Goal: Transaction & Acquisition: Purchase product/service

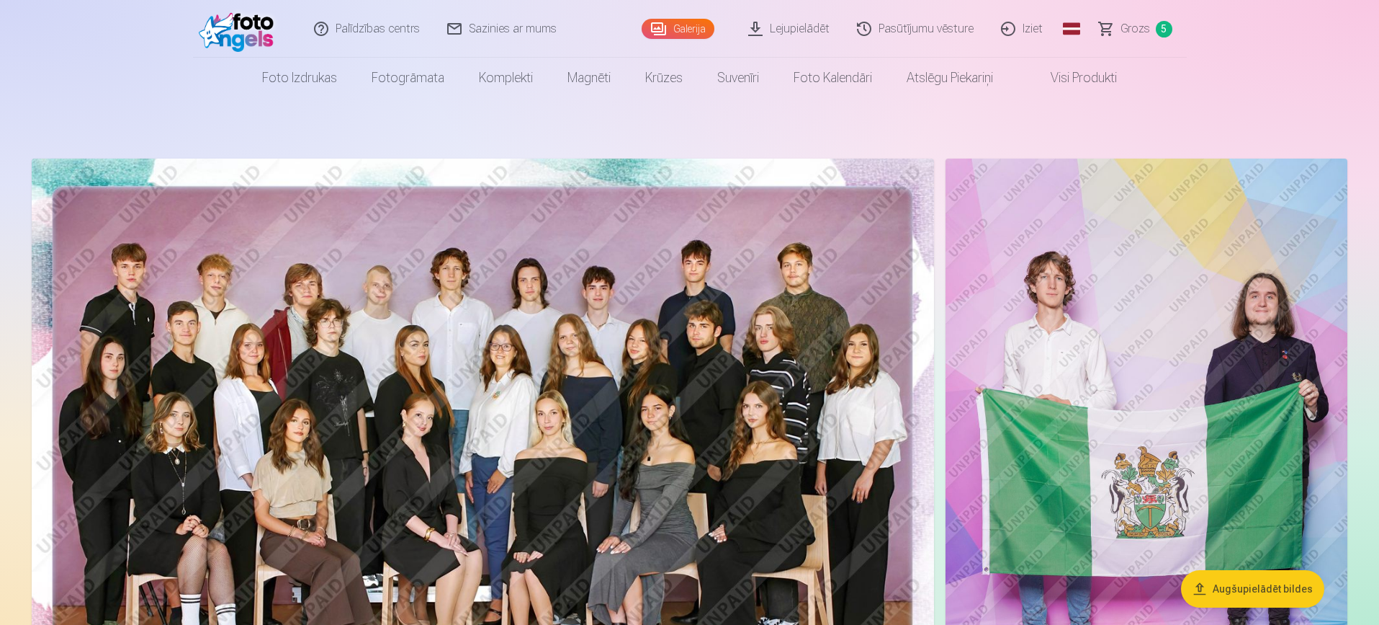
click at [1284, 55] on header "Palīdzības centrs Sazinies ar mums Galerija Lejupielādēt Pasūtījumu vēsture Izi…" at bounding box center [689, 49] width 1379 height 98
click at [684, 362] on img at bounding box center [483, 459] width 903 height 602
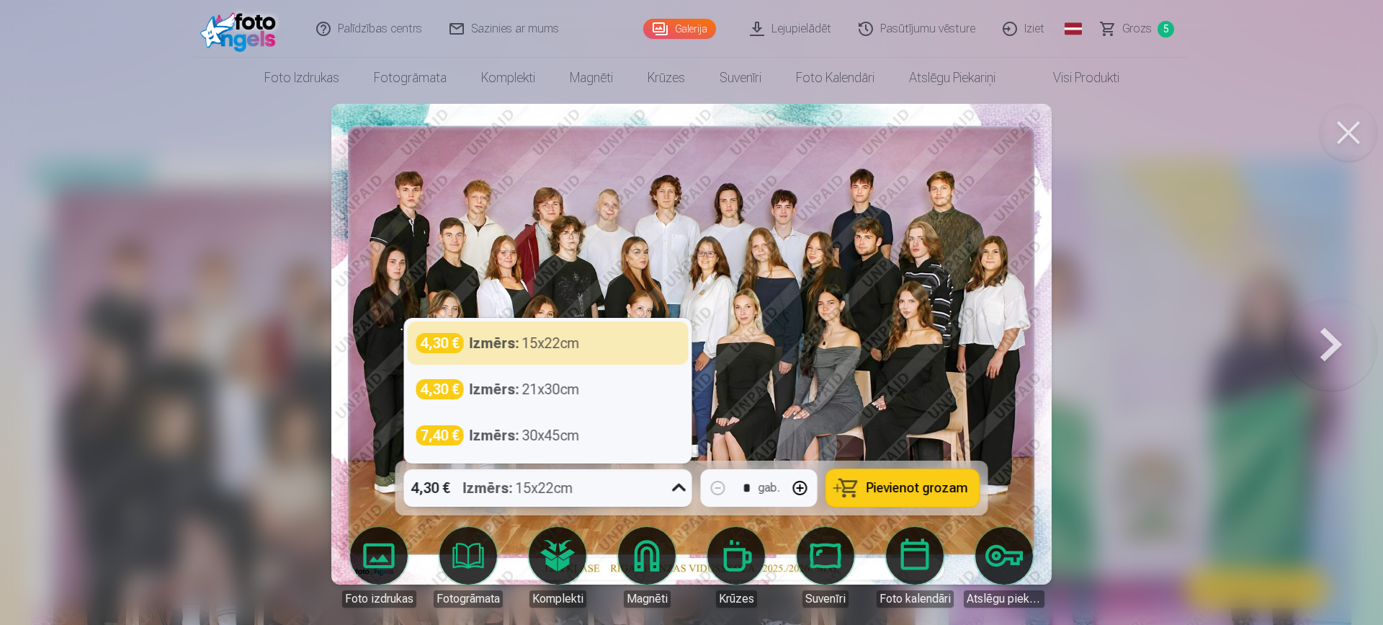
click at [682, 490] on icon at bounding box center [679, 487] width 23 height 23
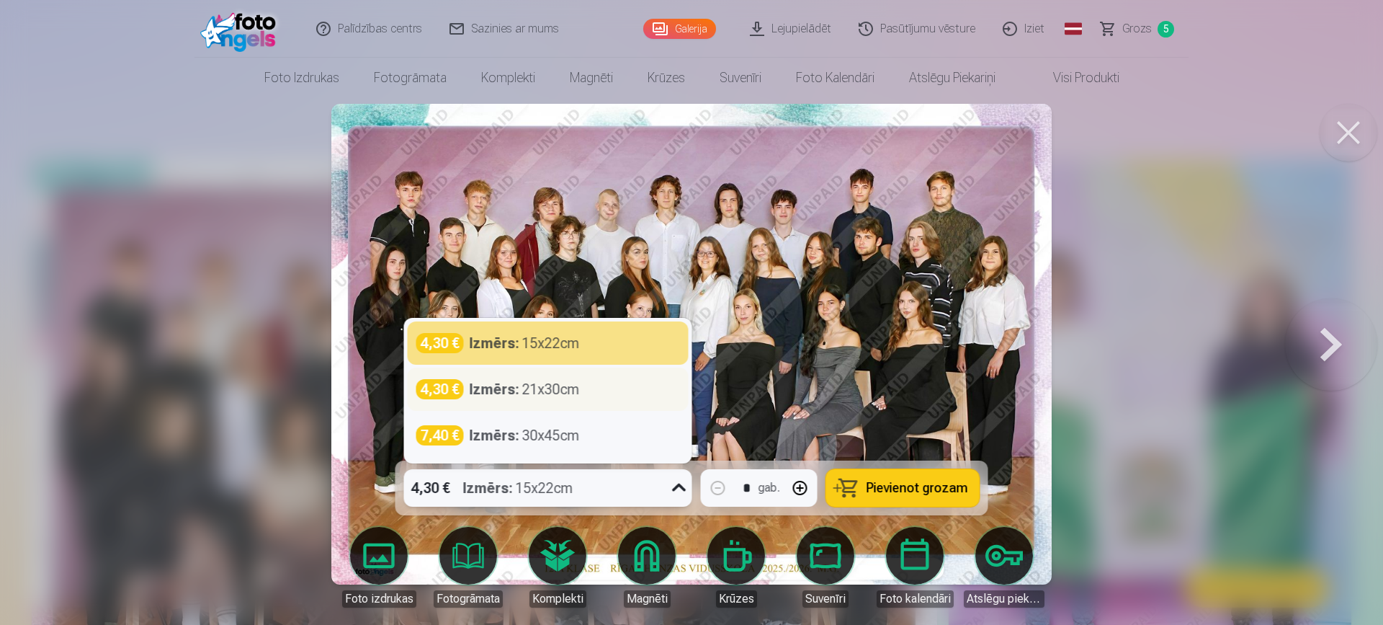
click at [607, 393] on div "4,30 € Izmērs : 21x30cm" at bounding box center [548, 389] width 264 height 20
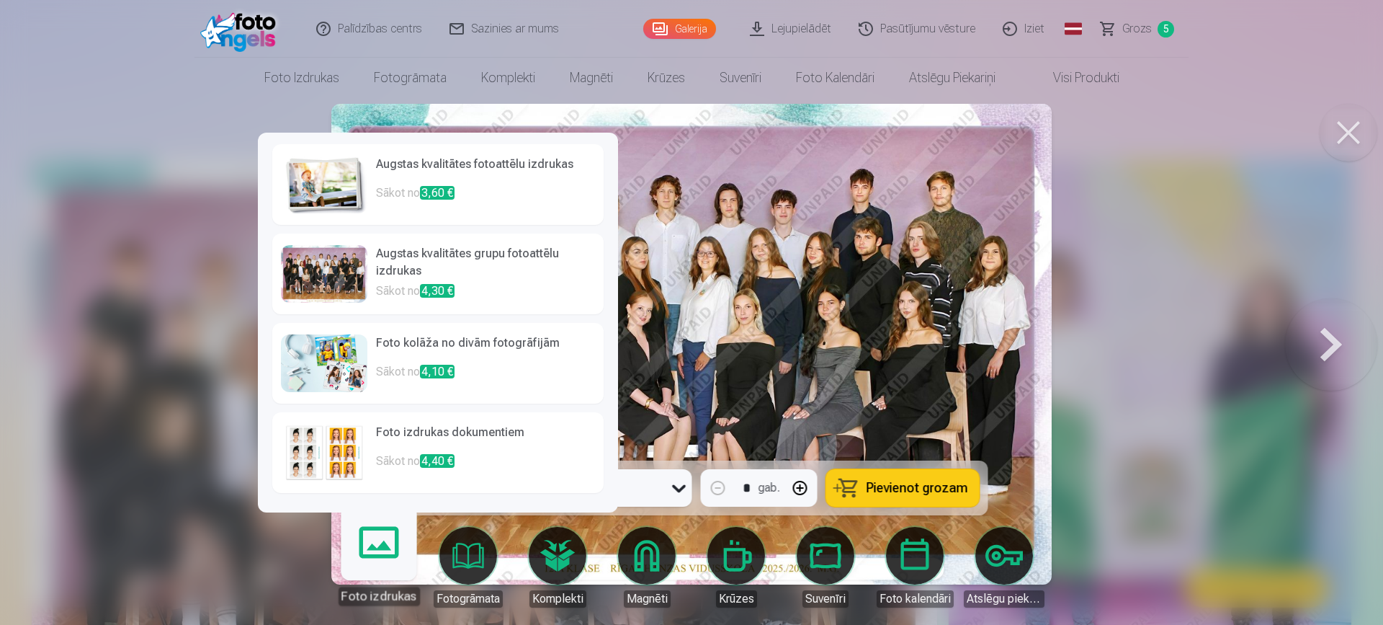
click at [522, 194] on p "Sākot no 3,60 €" at bounding box center [485, 198] width 219 height 29
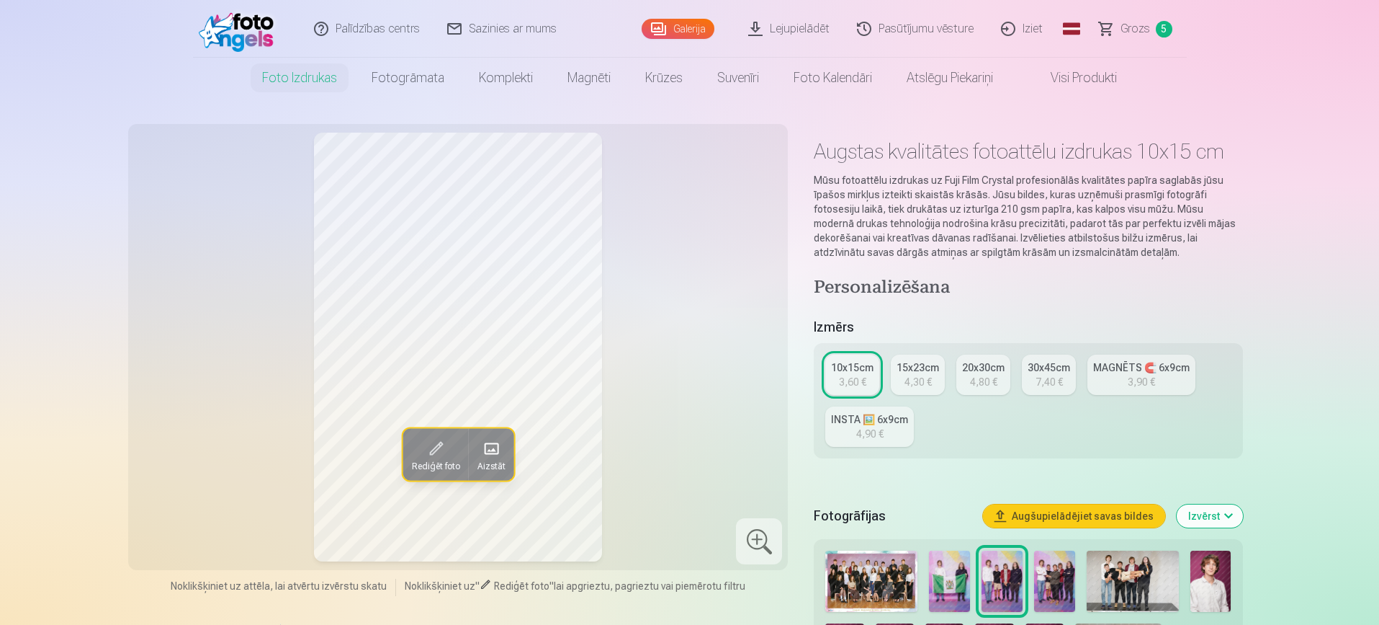
click at [881, 570] on img at bounding box center [872, 580] width 92 height 61
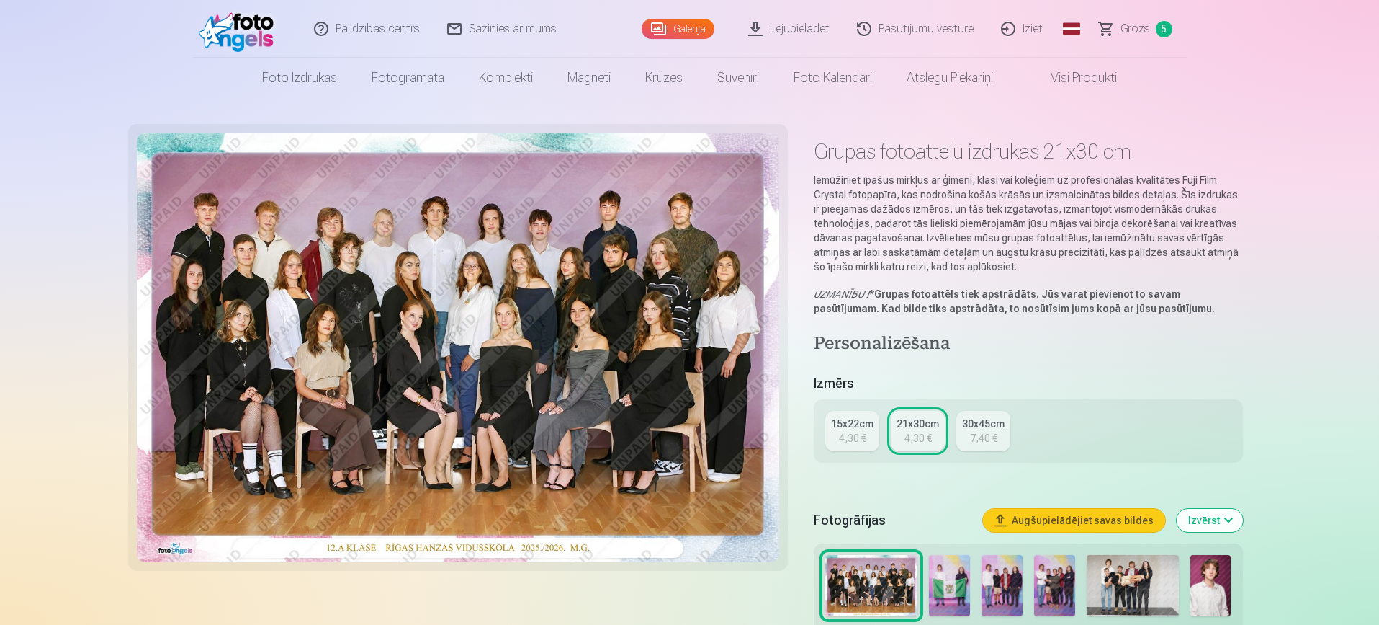
click at [1139, 27] on span "Grozs" at bounding box center [1136, 28] width 30 height 17
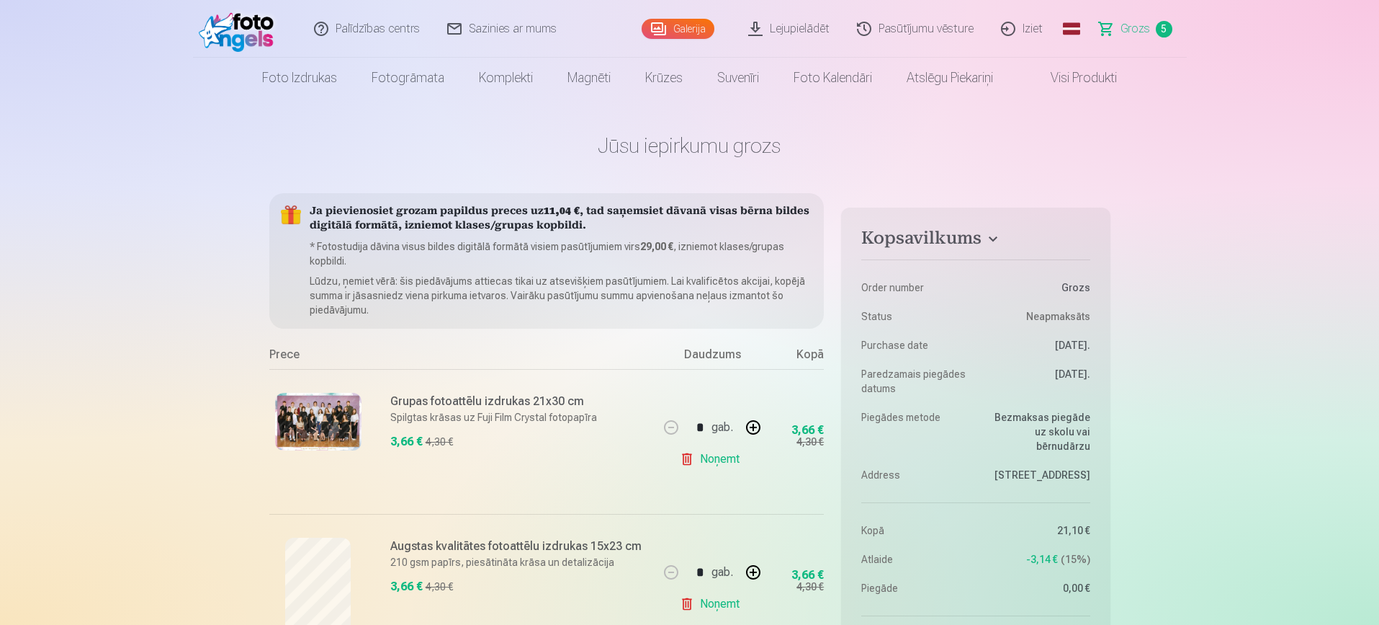
click at [690, 28] on link "Galerija" at bounding box center [678, 29] width 73 height 20
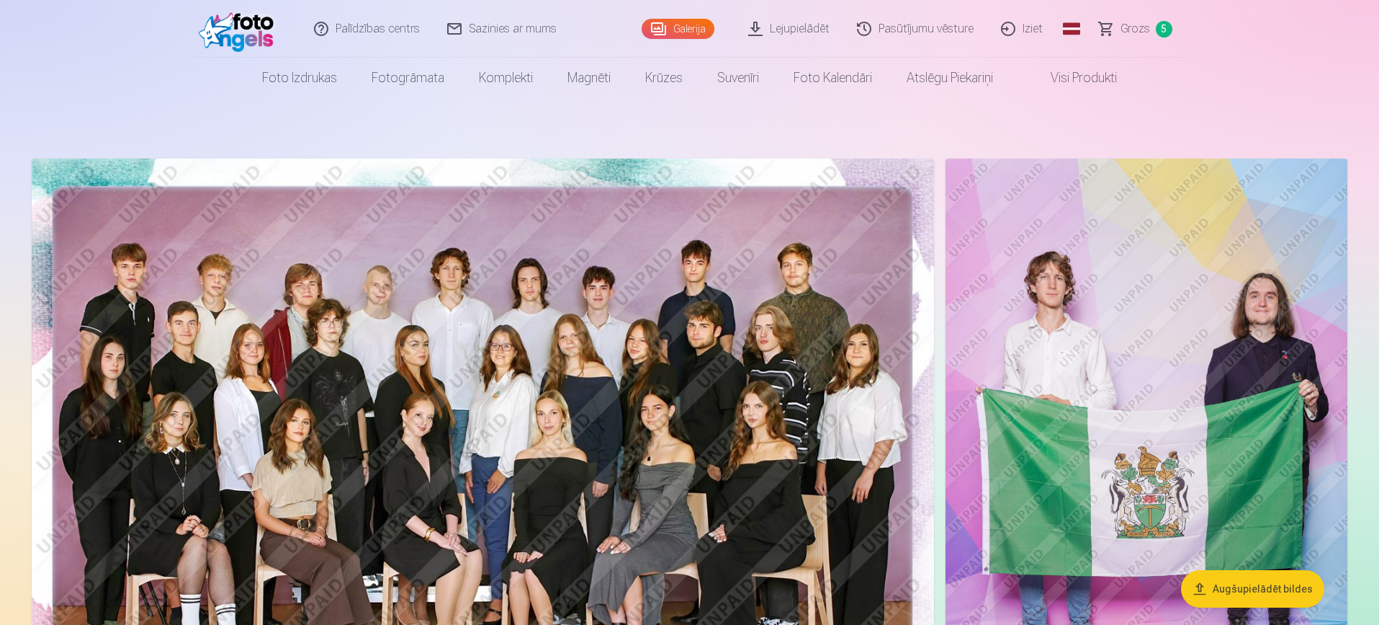
click at [1021, 278] on img at bounding box center [1147, 459] width 402 height 603
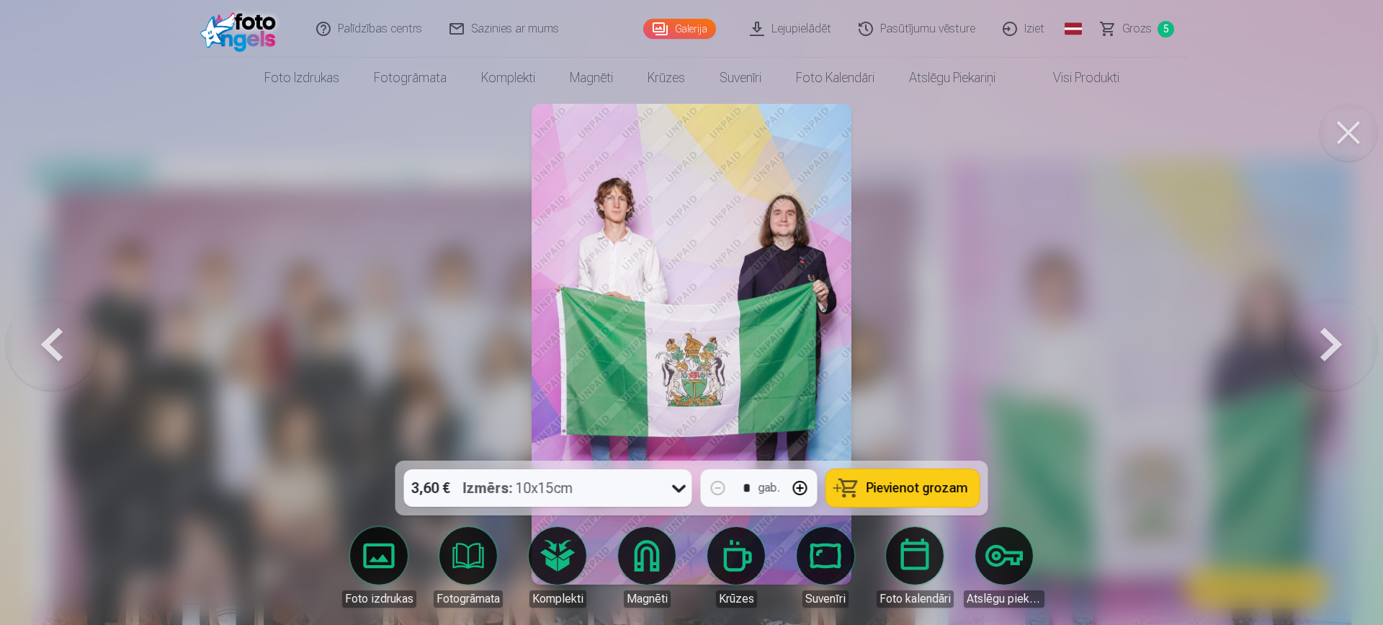
click at [702, 30] on link "Galerija" at bounding box center [679, 29] width 73 height 20
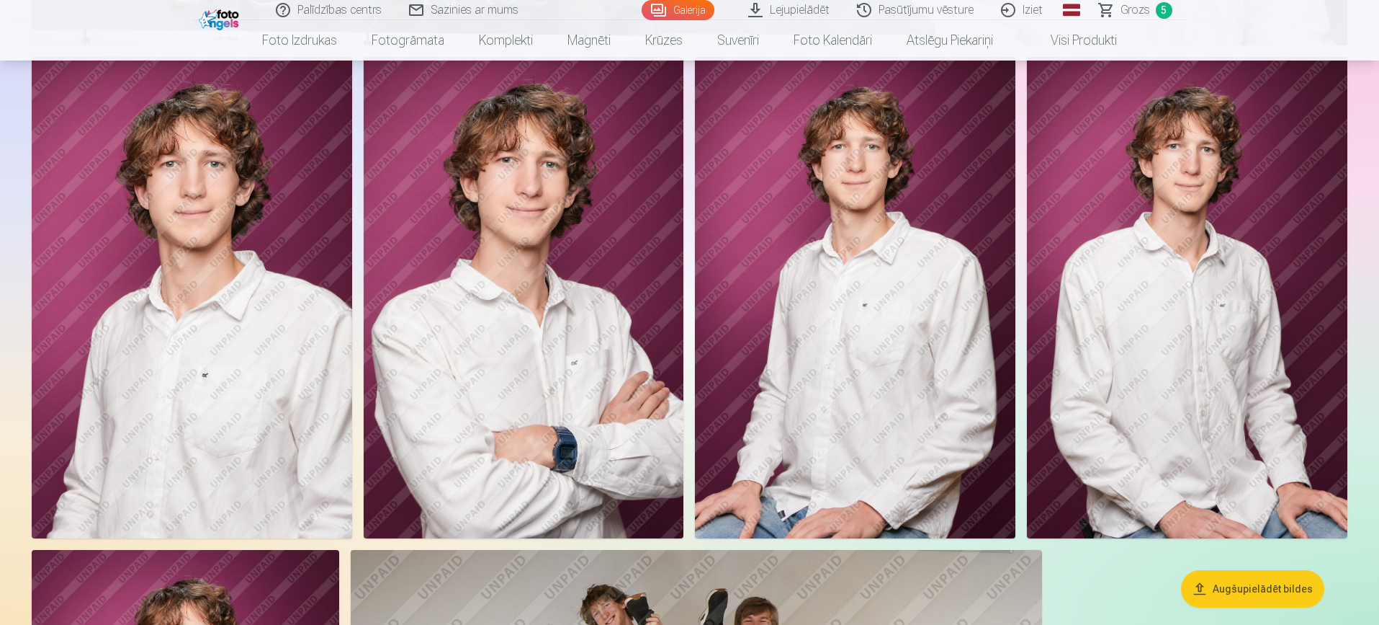
scroll to position [2305, 0]
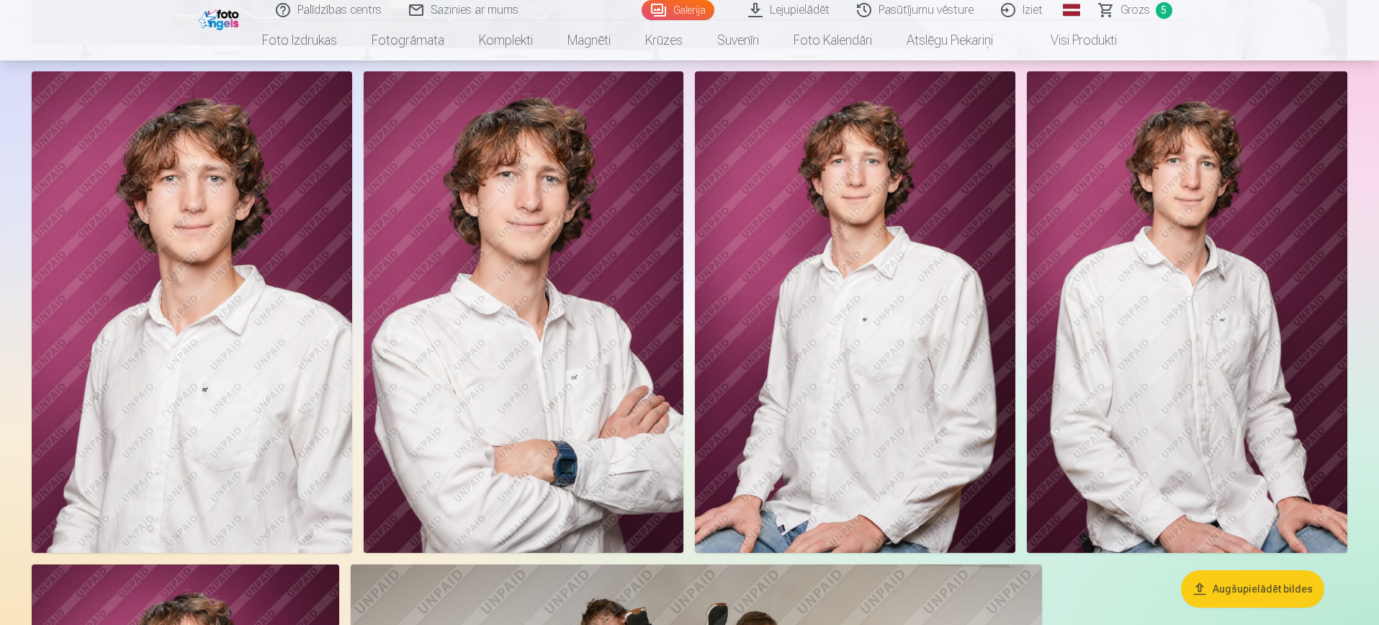
click at [1135, 7] on span "Grozs" at bounding box center [1136, 9] width 30 height 17
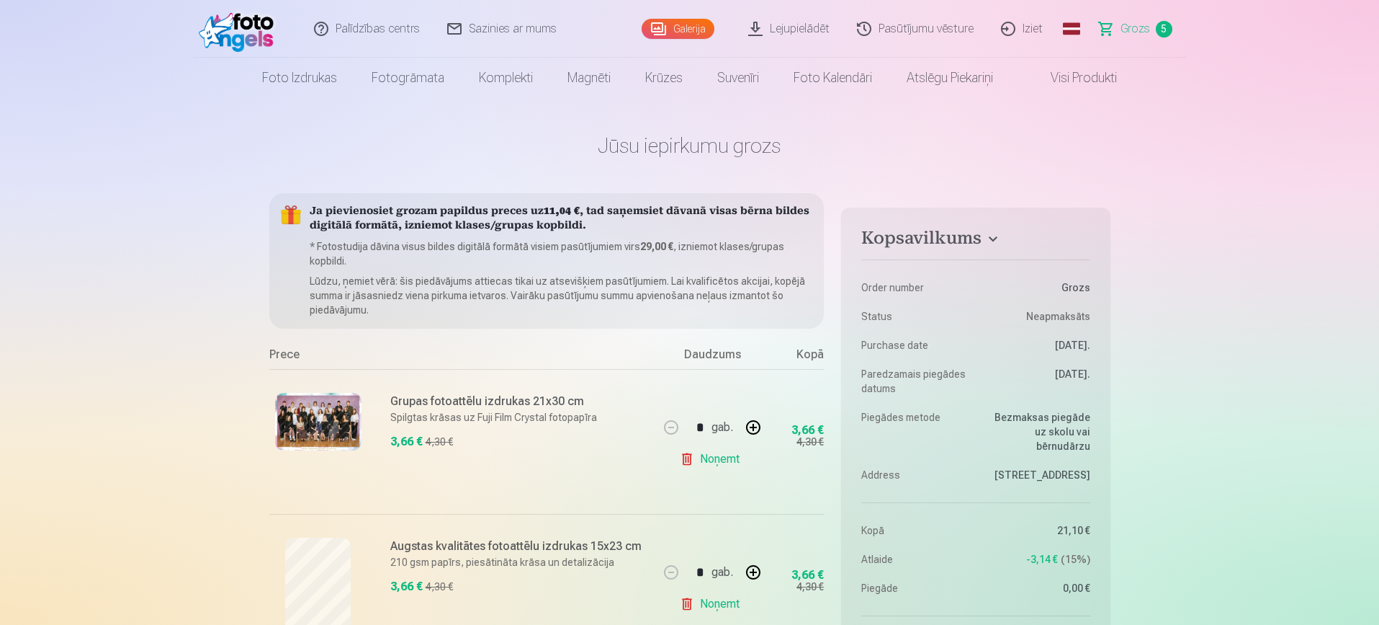
click at [681, 30] on link "Galerija" at bounding box center [678, 29] width 73 height 20
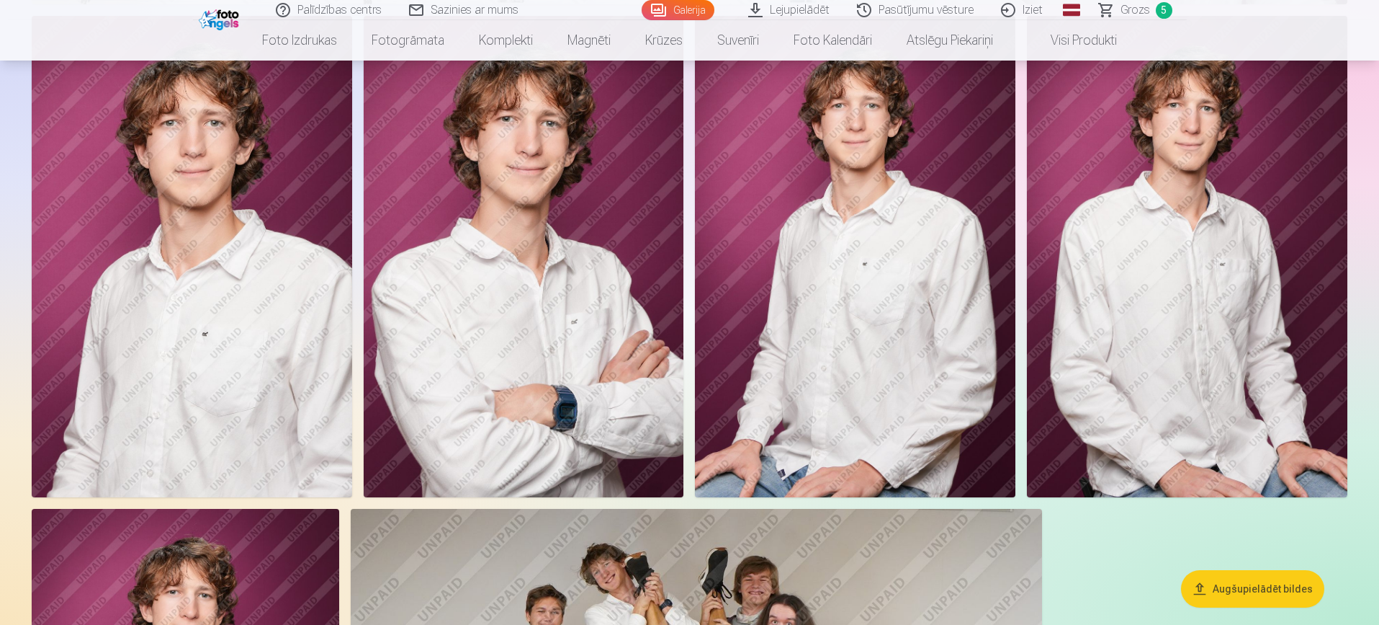
scroll to position [2305, 0]
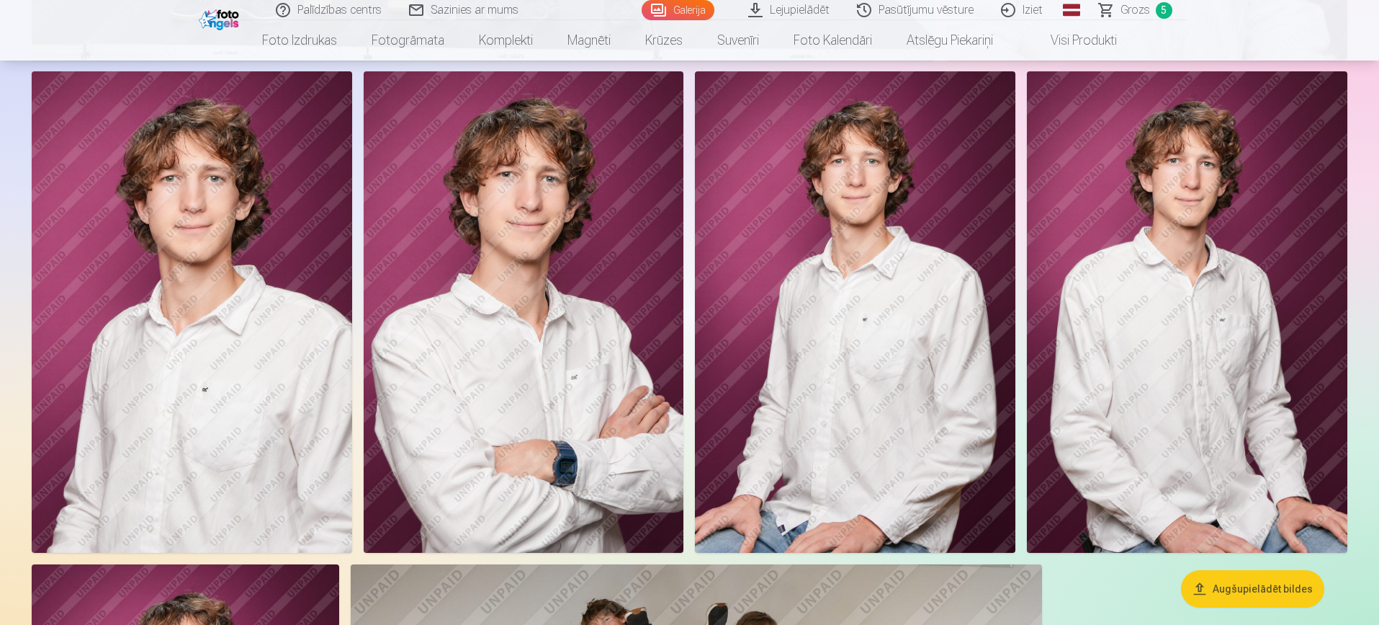
click at [125, 357] on img at bounding box center [192, 311] width 321 height 480
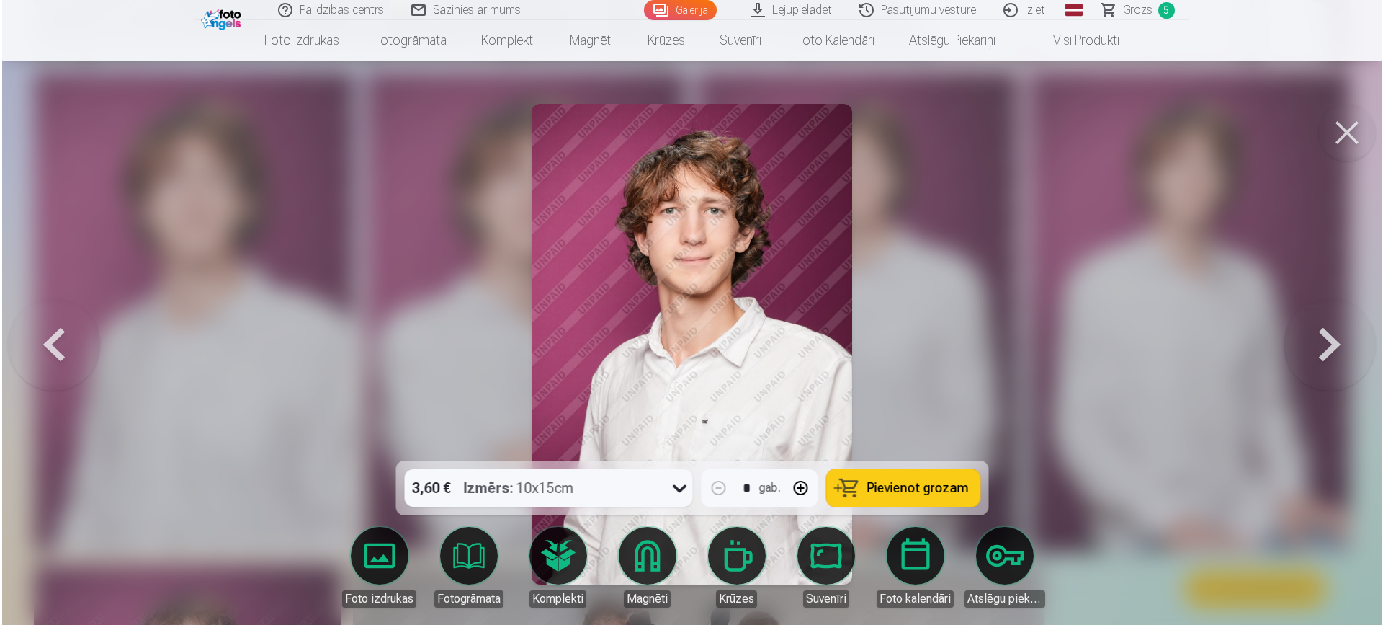
scroll to position [2309, 0]
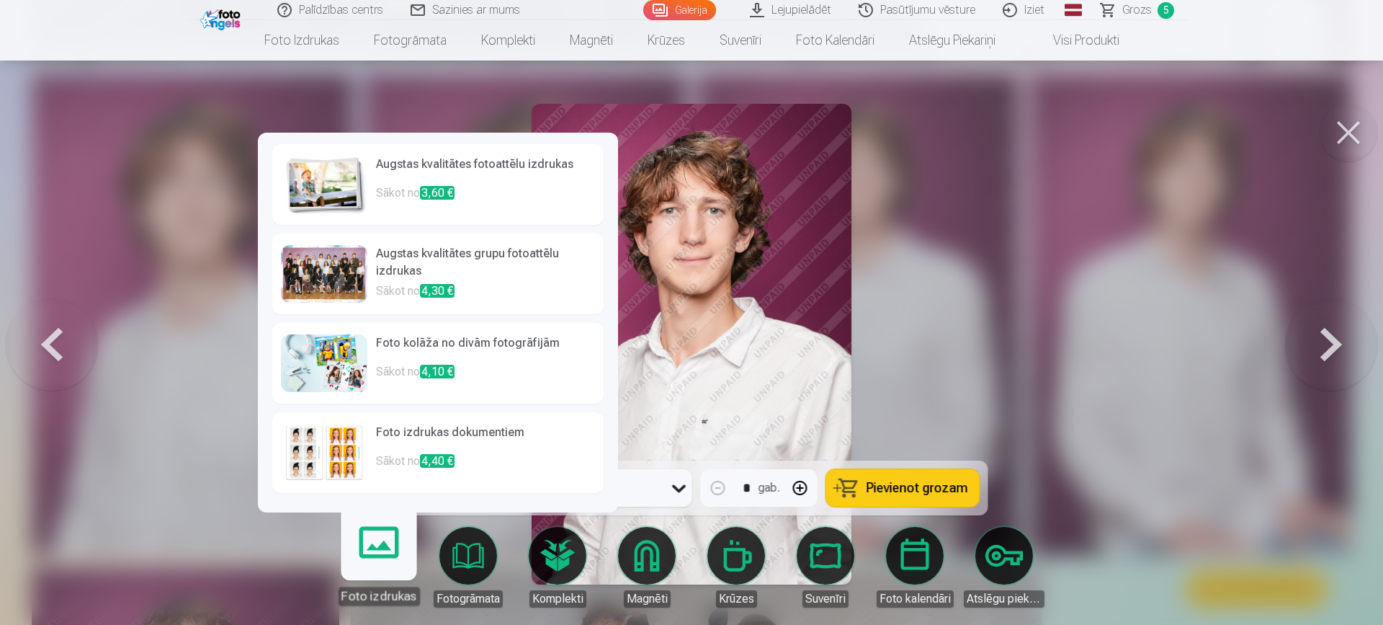
click at [339, 174] on img at bounding box center [324, 185] width 86 height 58
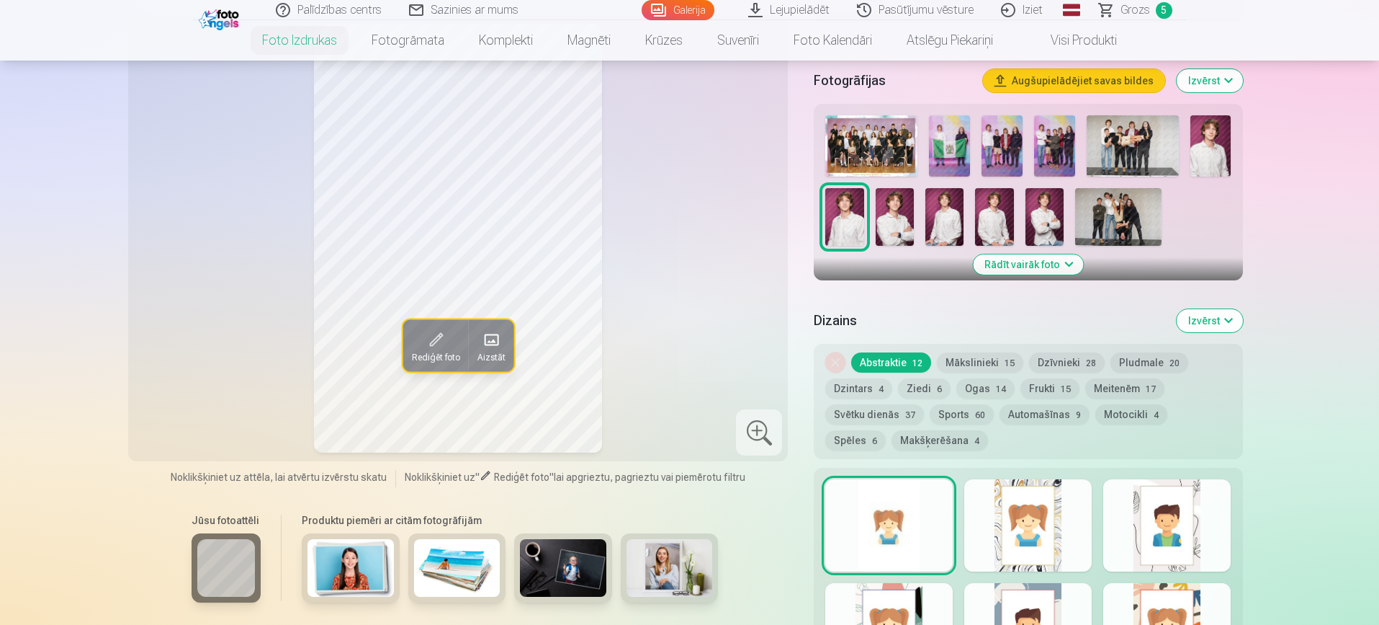
scroll to position [413, 0]
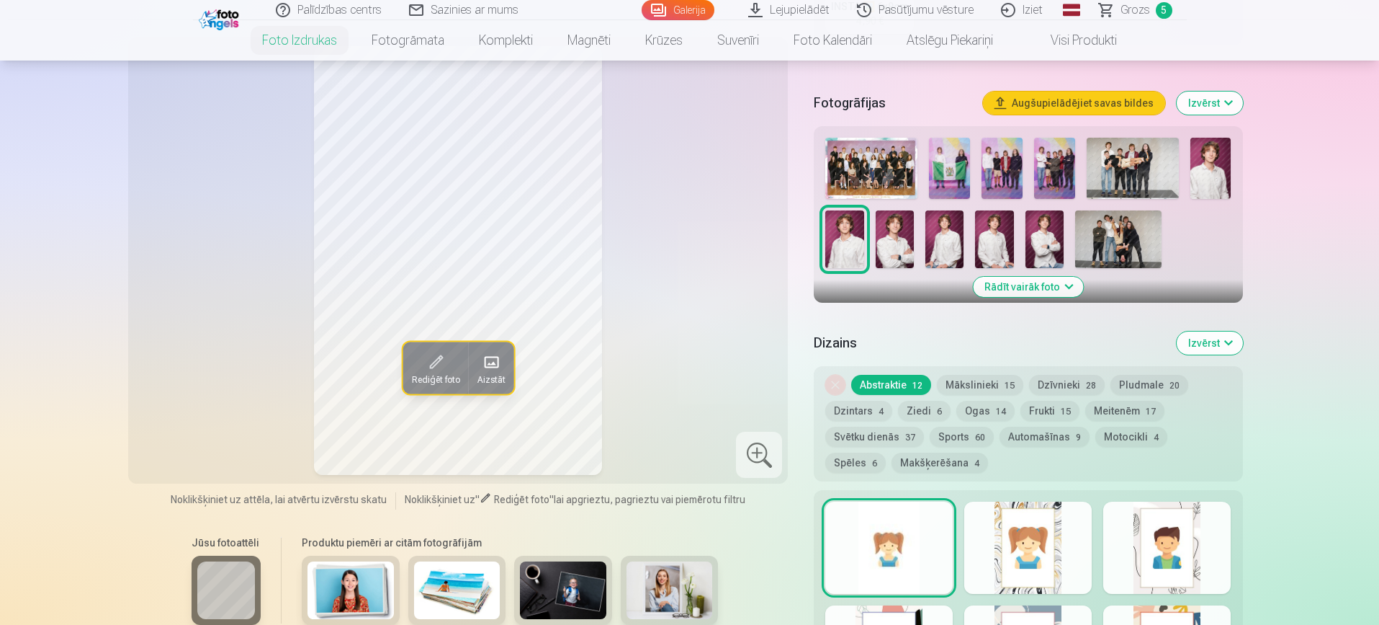
click at [880, 441] on button "Svētku dienās 37" at bounding box center [875, 436] width 99 height 20
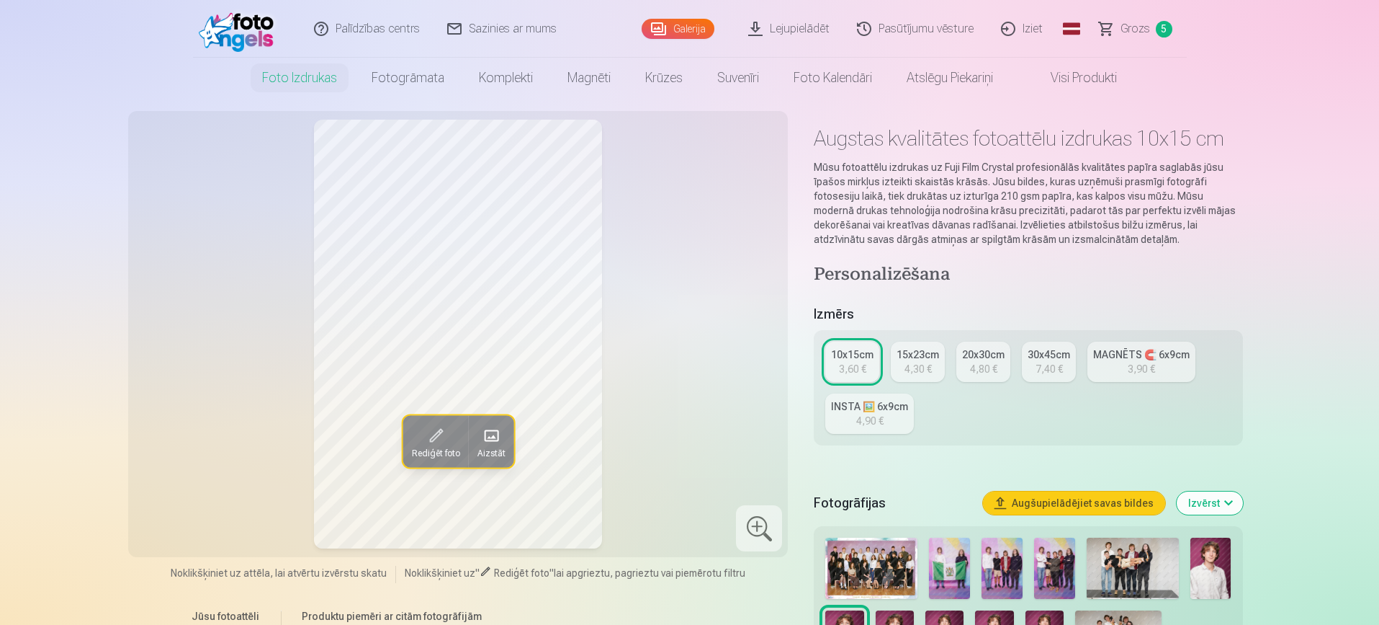
scroll to position [0, 0]
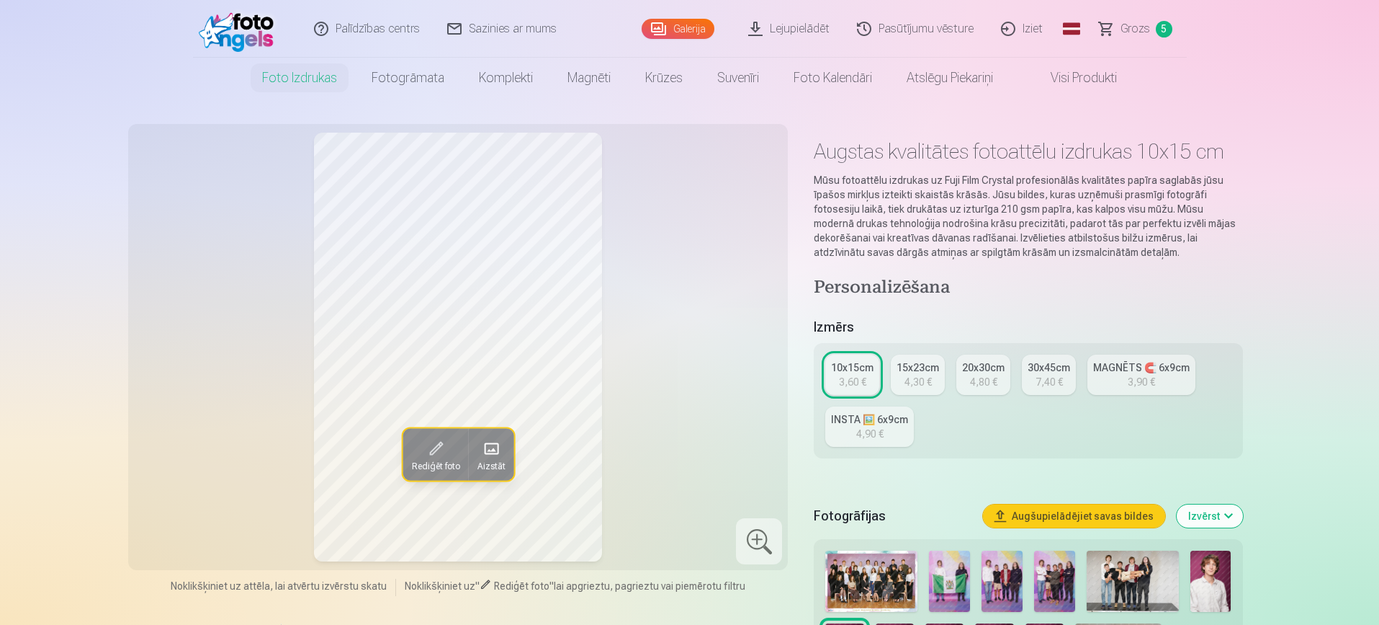
click at [922, 372] on div "15x23cm" at bounding box center [918, 367] width 42 height 14
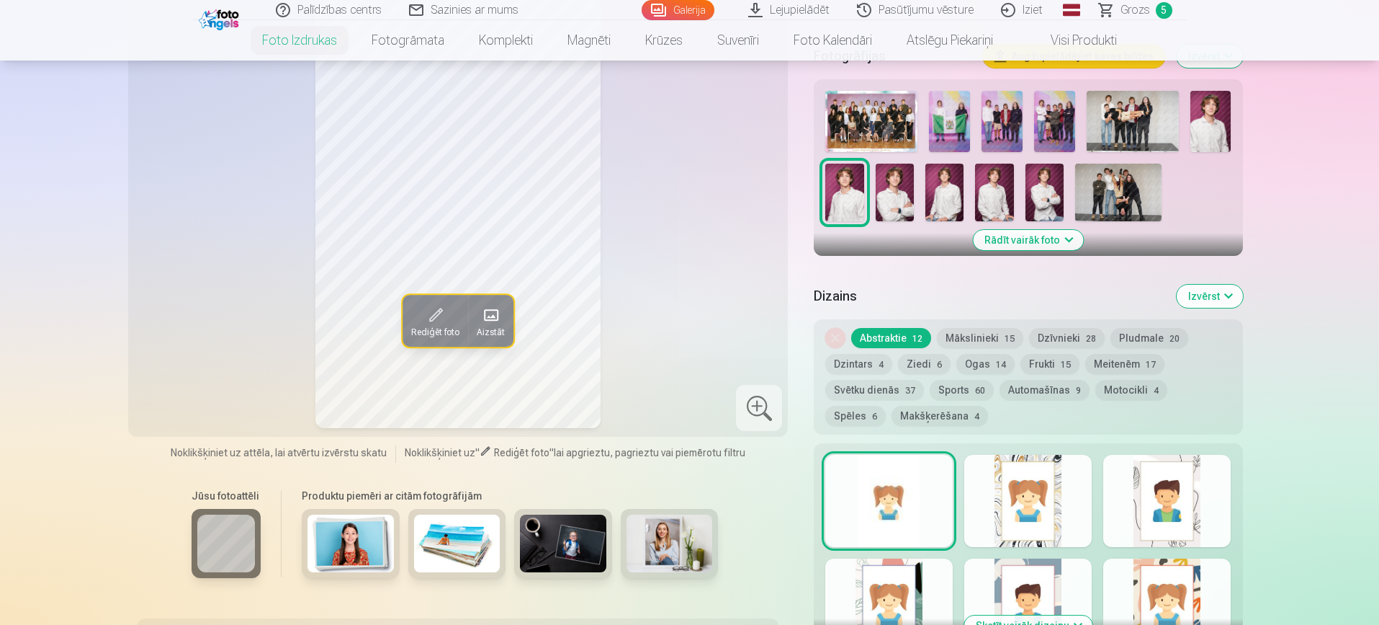
scroll to position [461, 0]
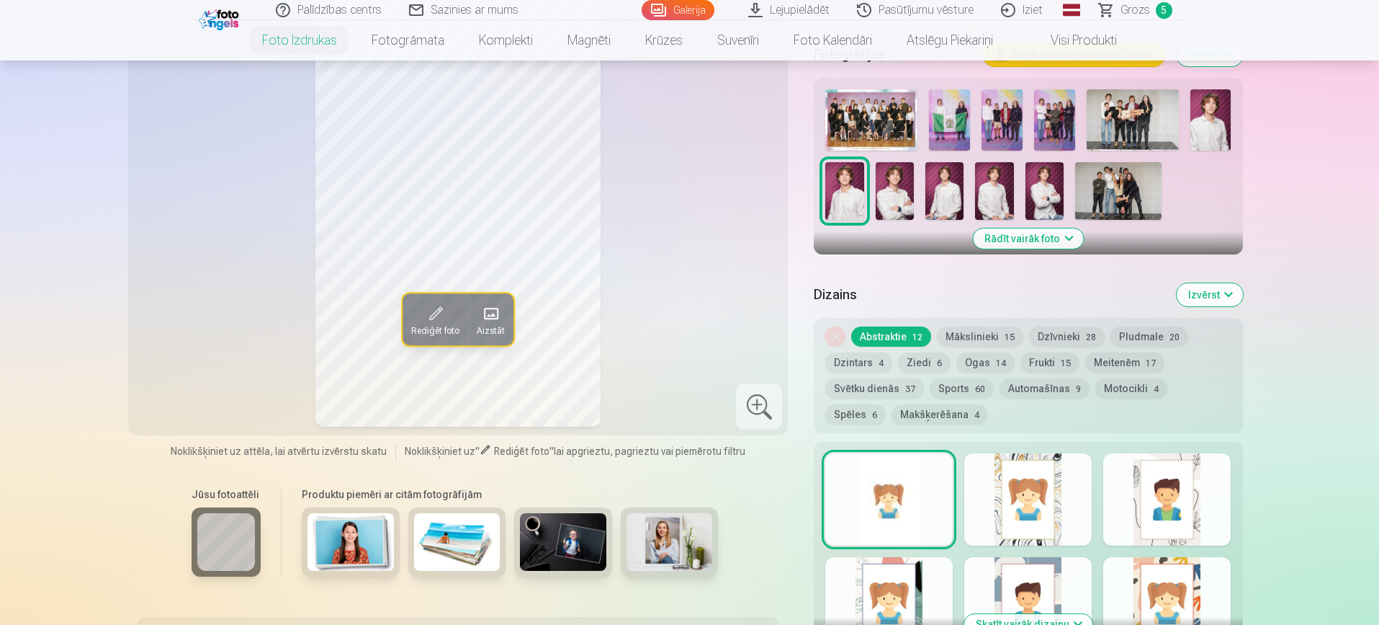
click at [888, 389] on button "Svētku dienās 37" at bounding box center [875, 388] width 99 height 20
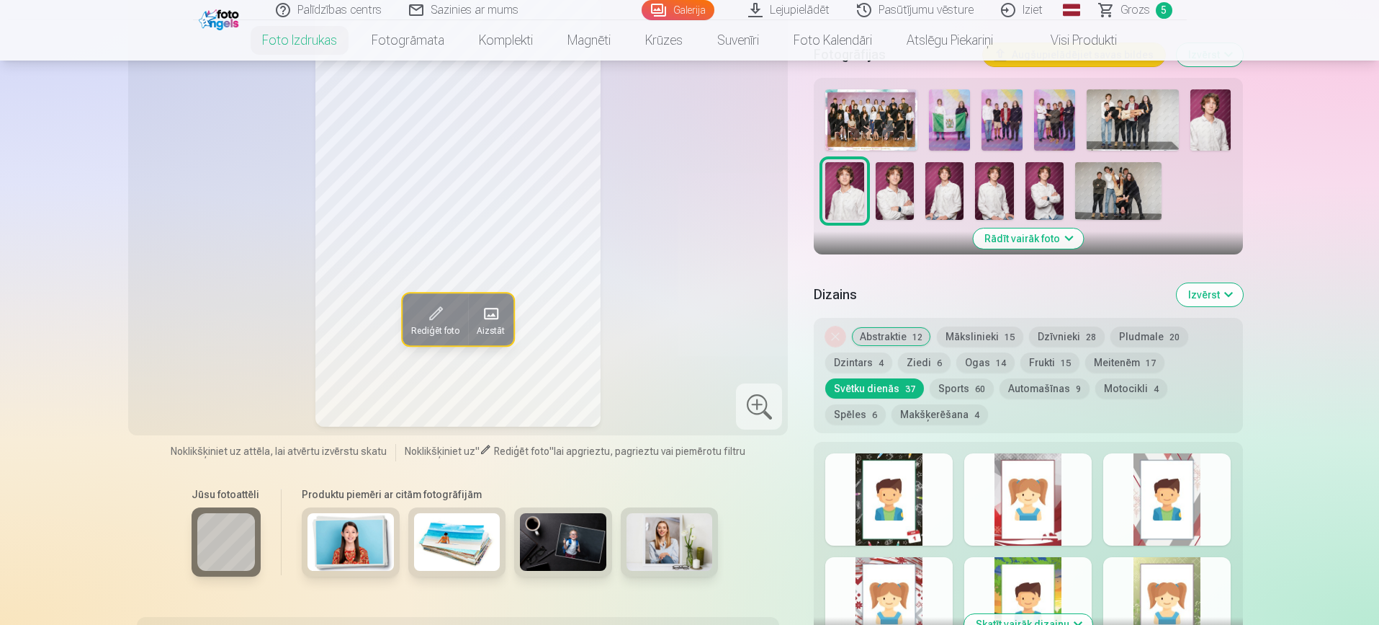
click at [1026, 530] on div at bounding box center [1028, 499] width 127 height 92
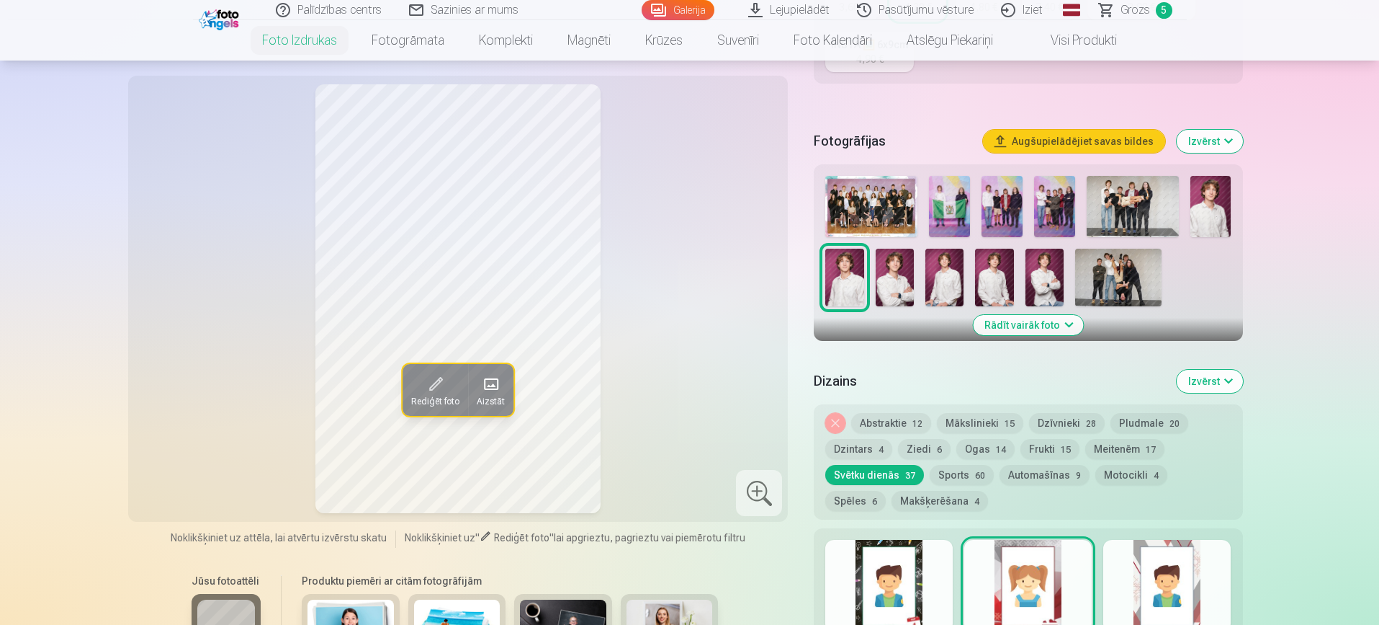
scroll to position [403, 0]
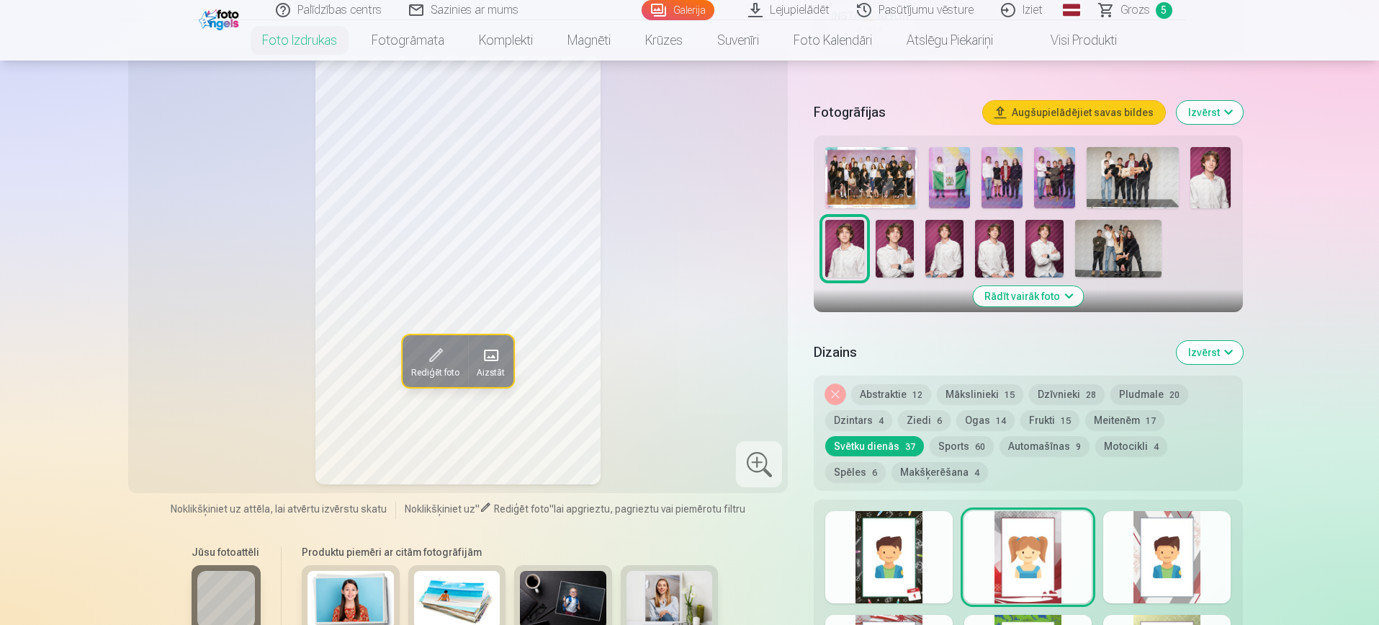
click at [1169, 555] on div at bounding box center [1167, 557] width 127 height 92
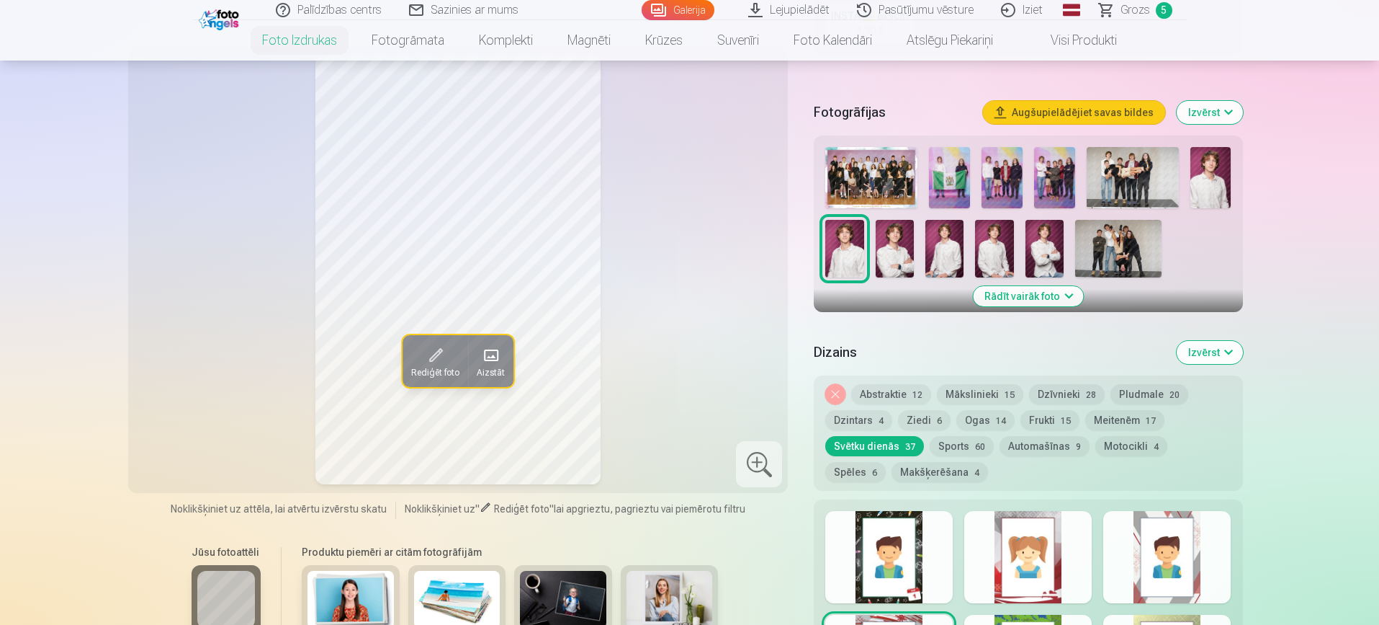
click at [1051, 545] on div at bounding box center [1028, 557] width 127 height 92
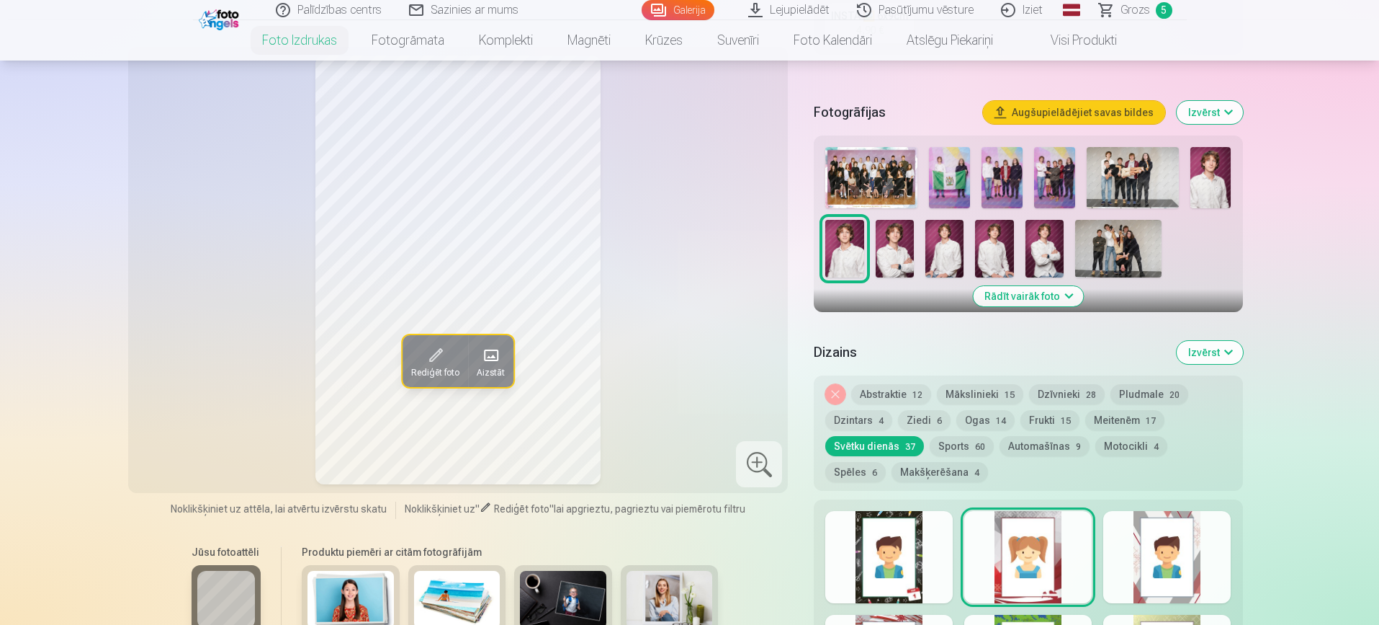
click at [908, 616] on div "Skatīt vairāk dizainu" at bounding box center [1028, 598] width 429 height 198
click at [899, 612] on div "Skatīt vairāk dizainu" at bounding box center [1028, 598] width 429 height 198
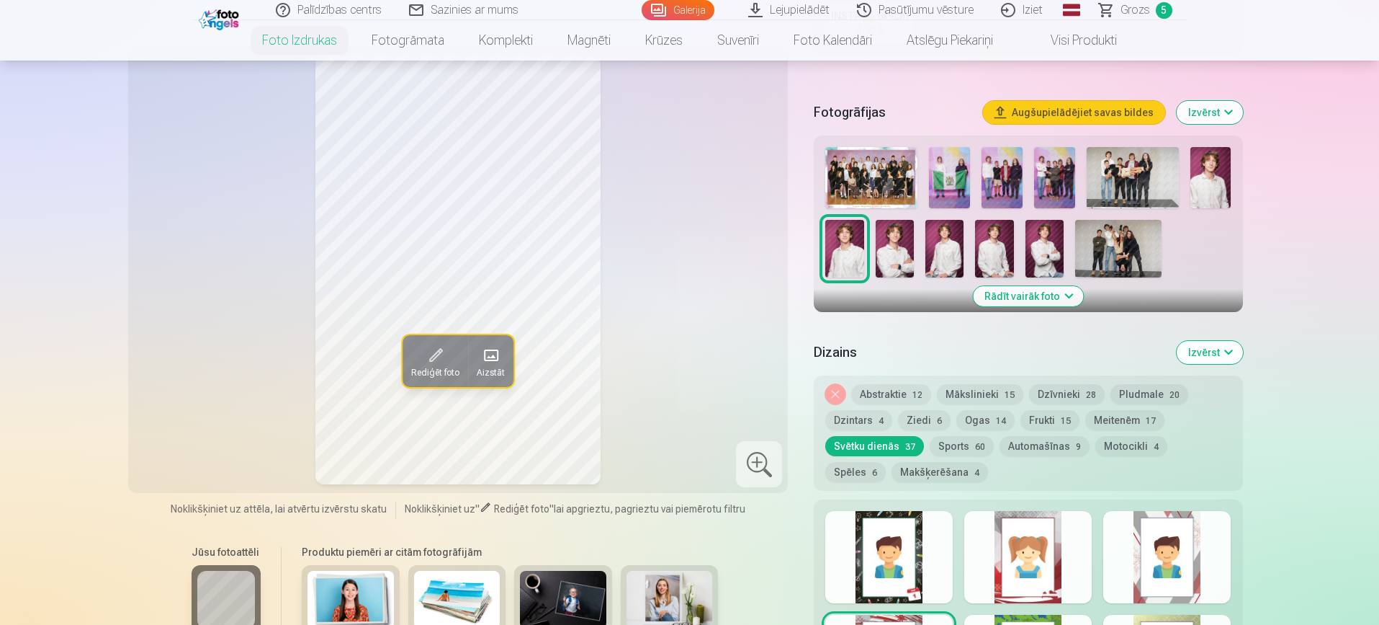
click at [1053, 552] on div at bounding box center [1028, 557] width 127 height 92
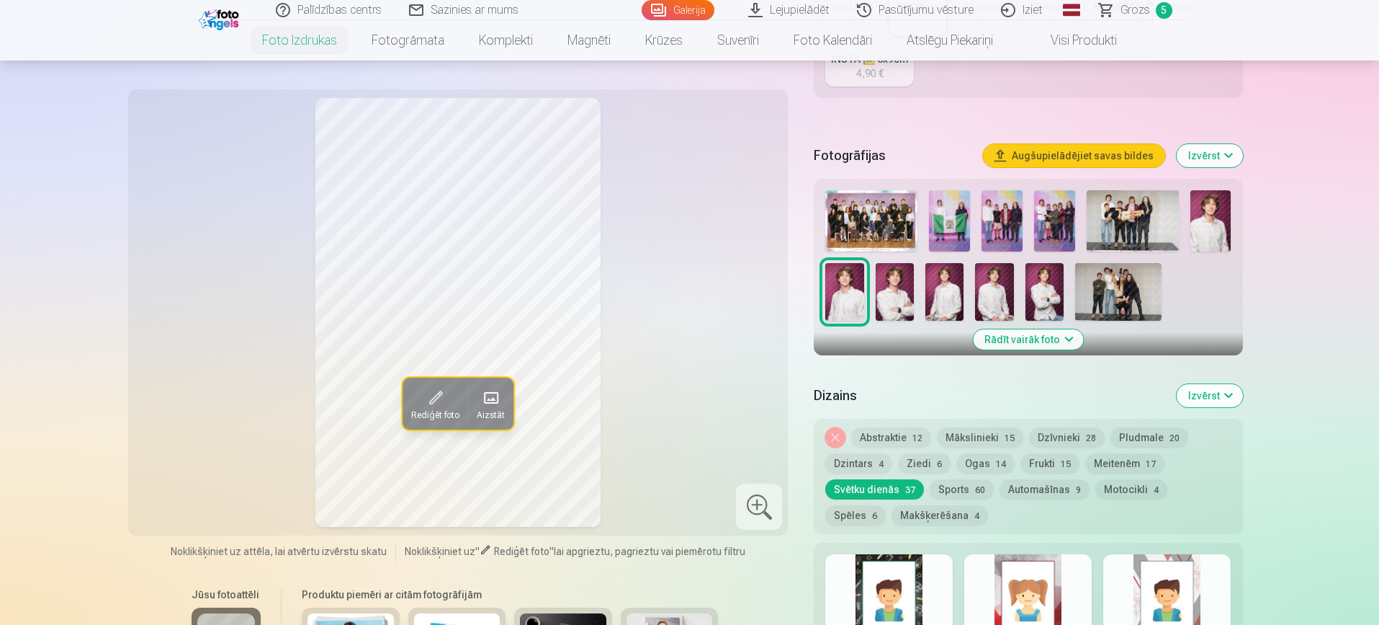
scroll to position [292, 0]
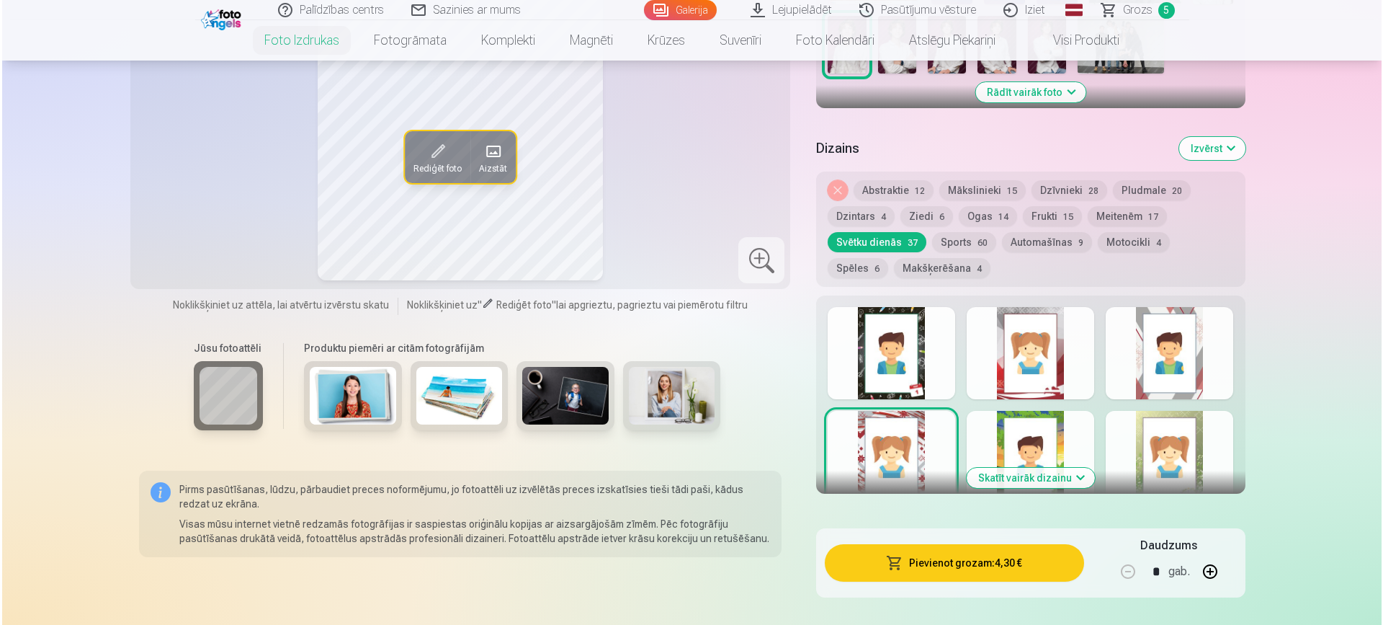
scroll to position [609, 0]
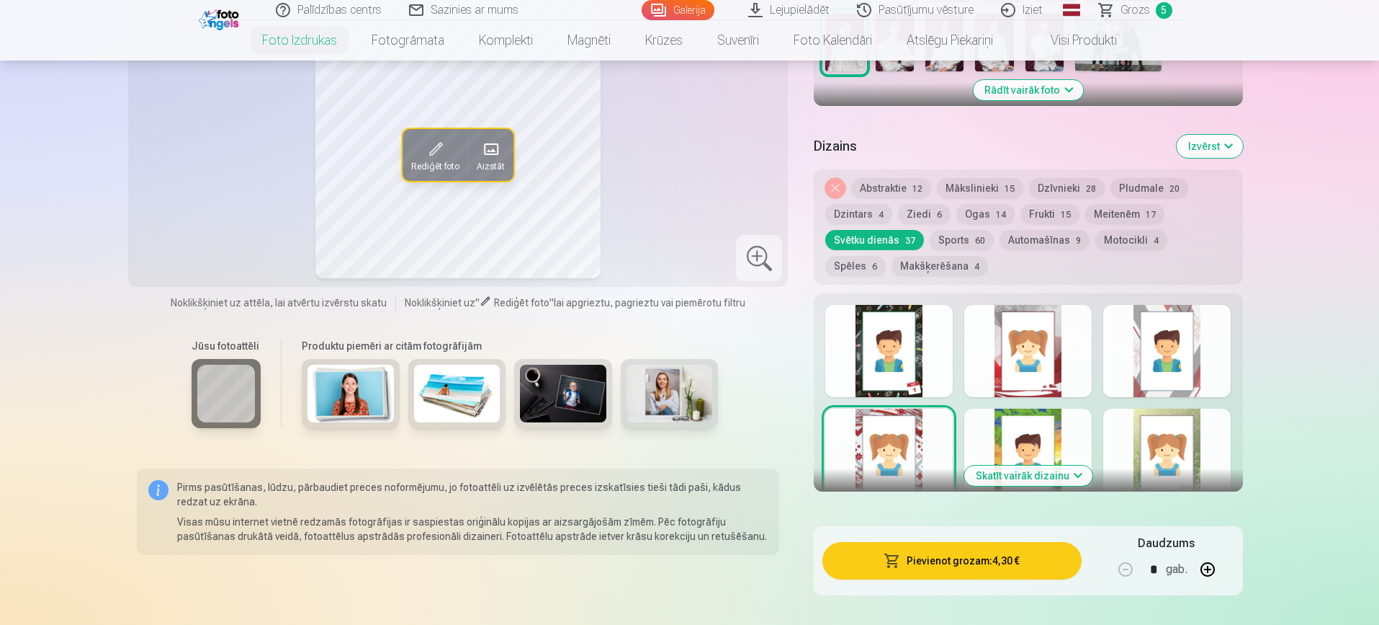
click at [943, 560] on button "Pievienot grozam : 4,30 €" at bounding box center [952, 560] width 259 height 37
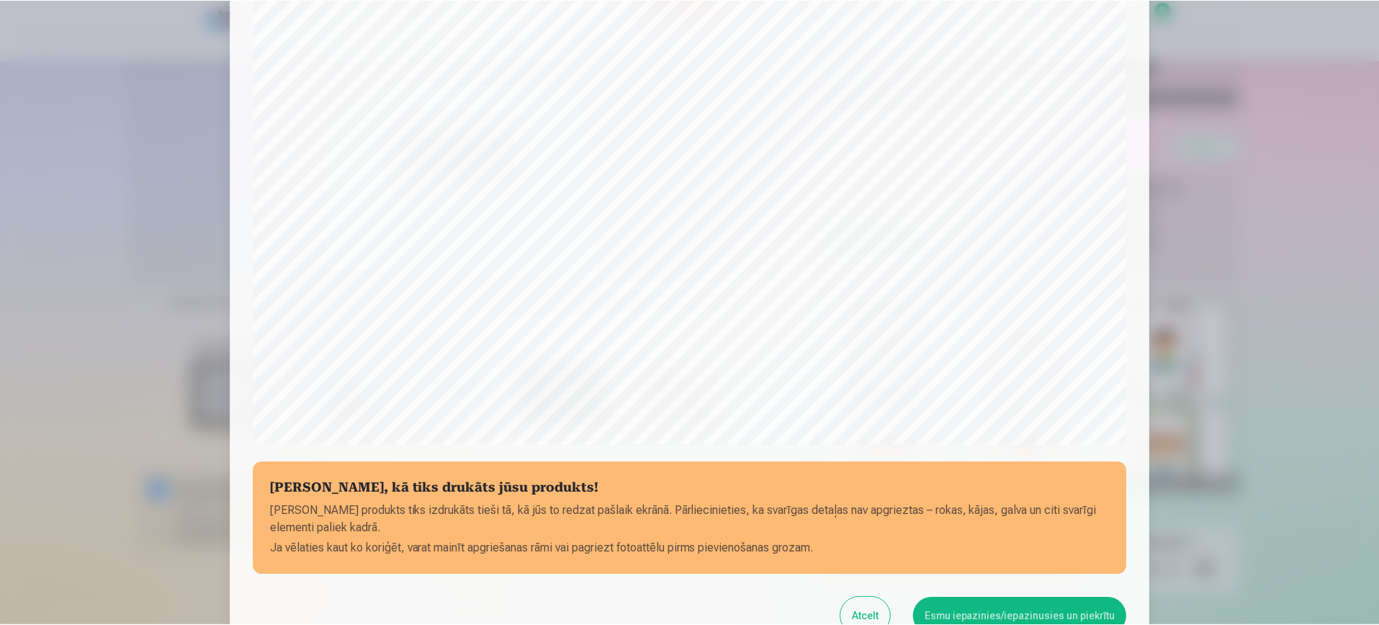
scroll to position [413, 0]
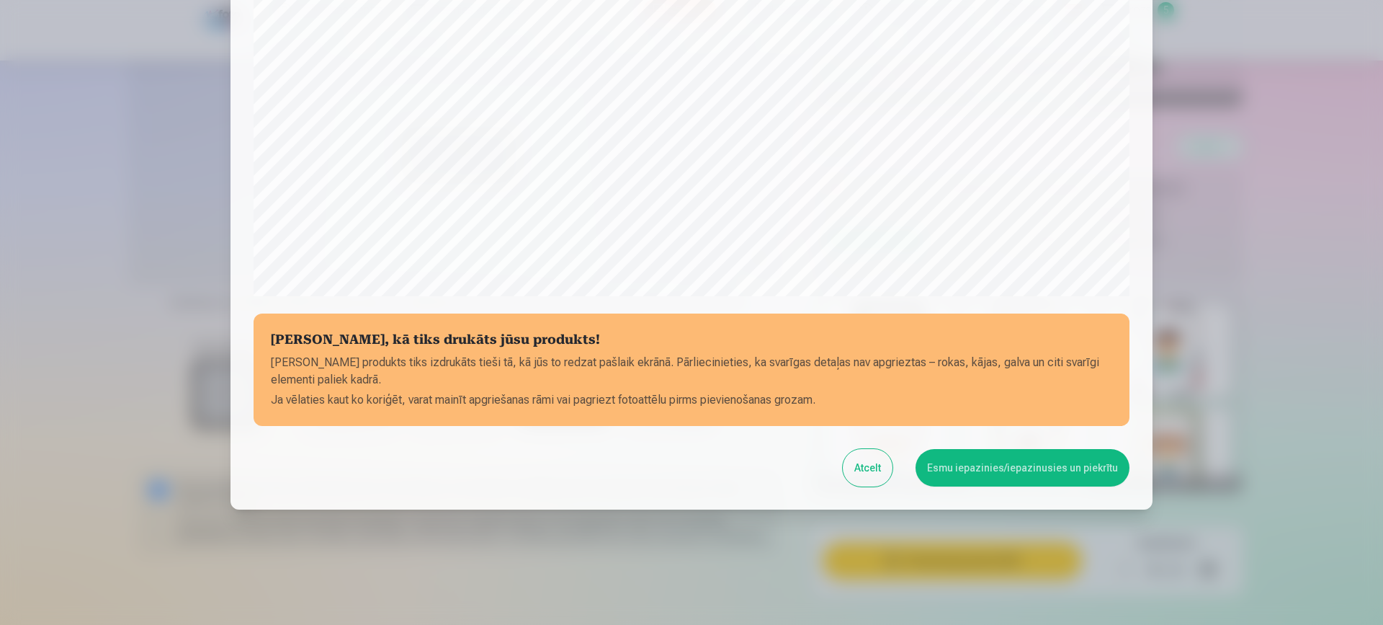
click at [1335, 299] on div at bounding box center [691, 312] width 1383 height 625
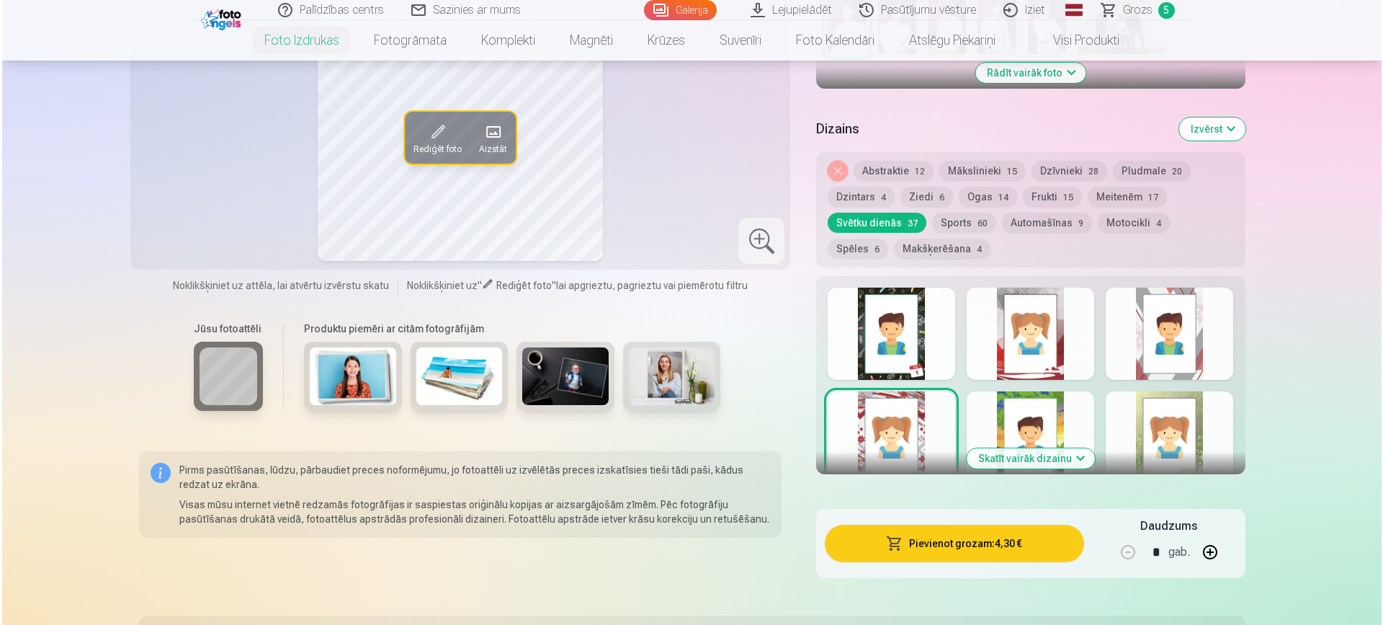
scroll to position [638, 0]
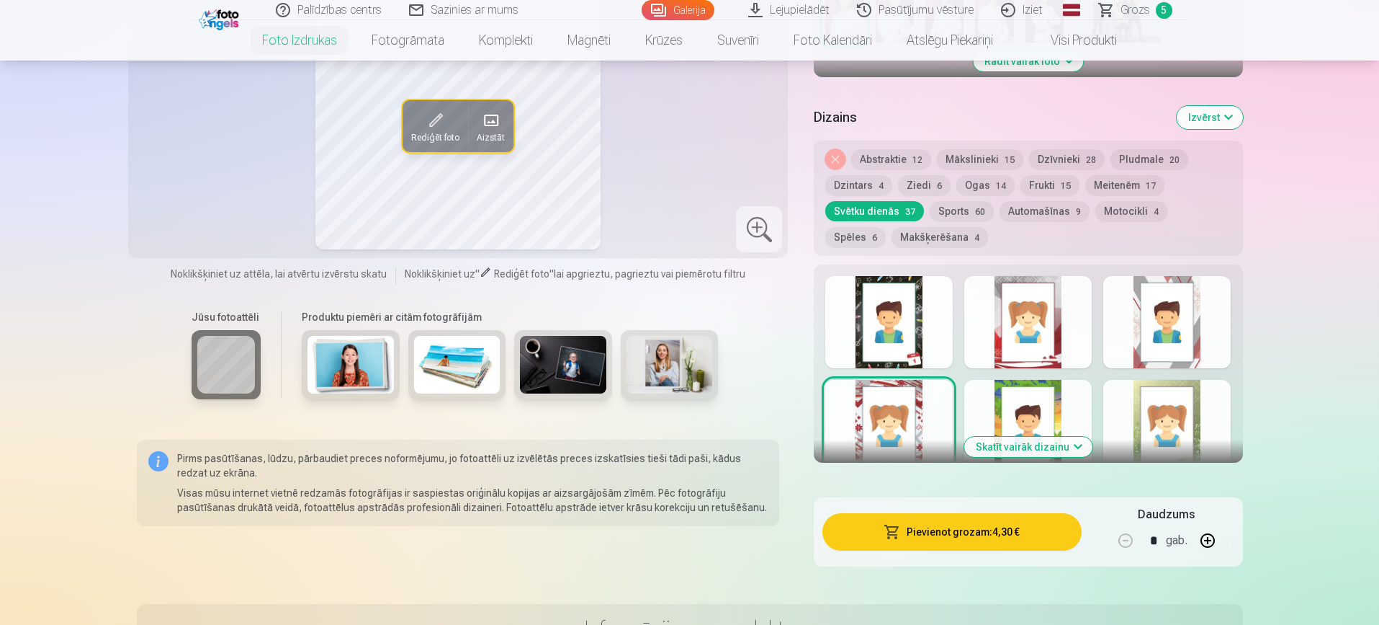
click at [936, 533] on button "Pievienot grozam : 4,30 €" at bounding box center [952, 531] width 259 height 37
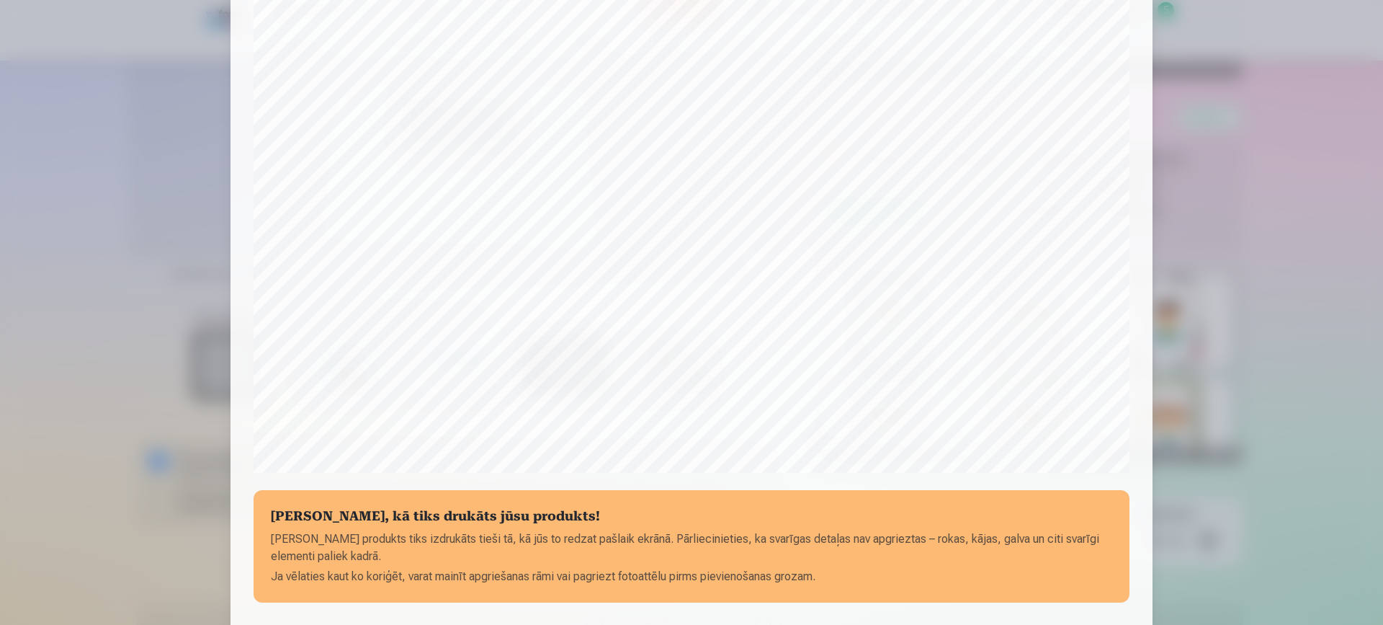
scroll to position [413, 0]
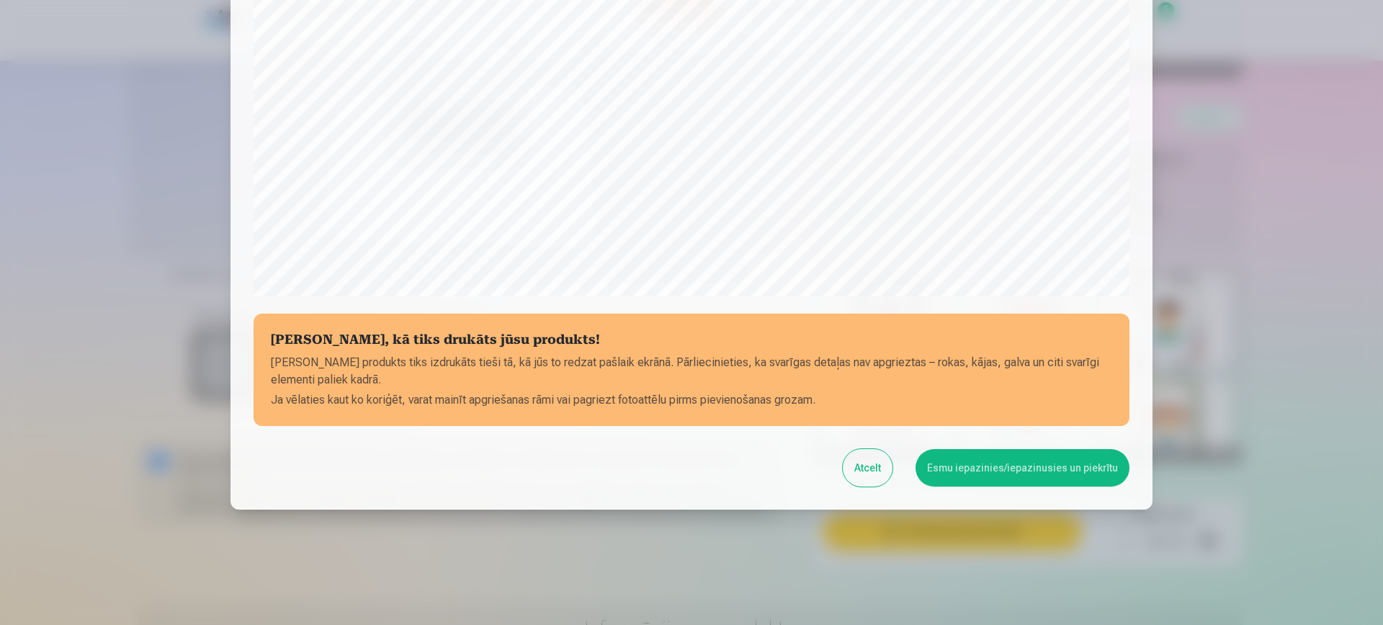
drag, startPoint x: 1330, startPoint y: 125, endPoint x: 1340, endPoint y: -1, distance: 125.7
click at [1240, 171] on div at bounding box center [691, 312] width 1383 height 625
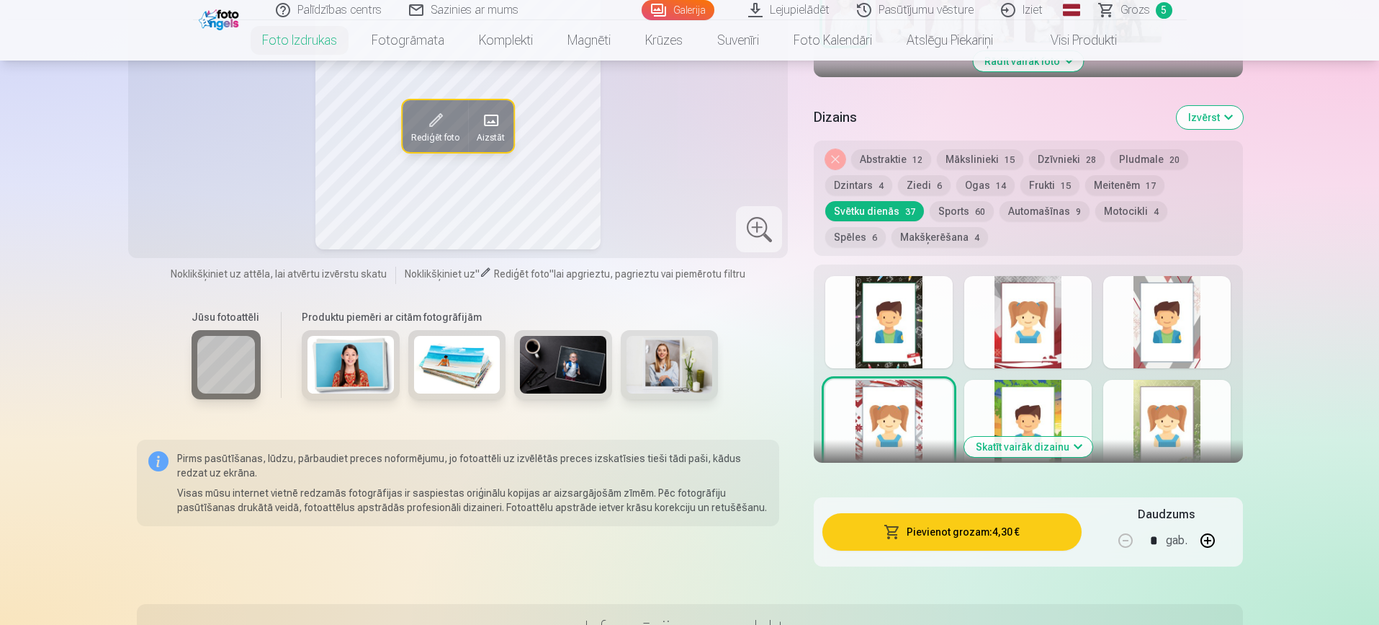
click at [974, 533] on button "Pievienot grozam : 4,30 €" at bounding box center [952, 531] width 259 height 37
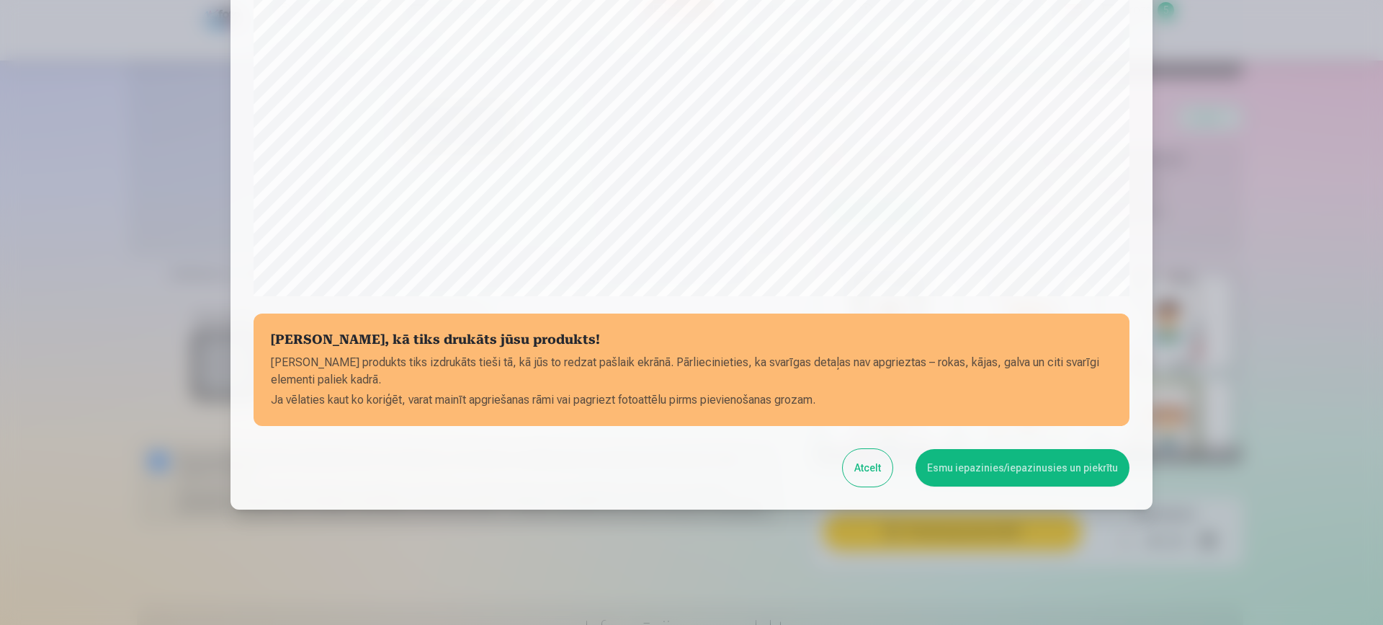
click at [1026, 479] on button "Esmu iepazinies/iepazinusies un piekrītu" at bounding box center [1023, 467] width 214 height 37
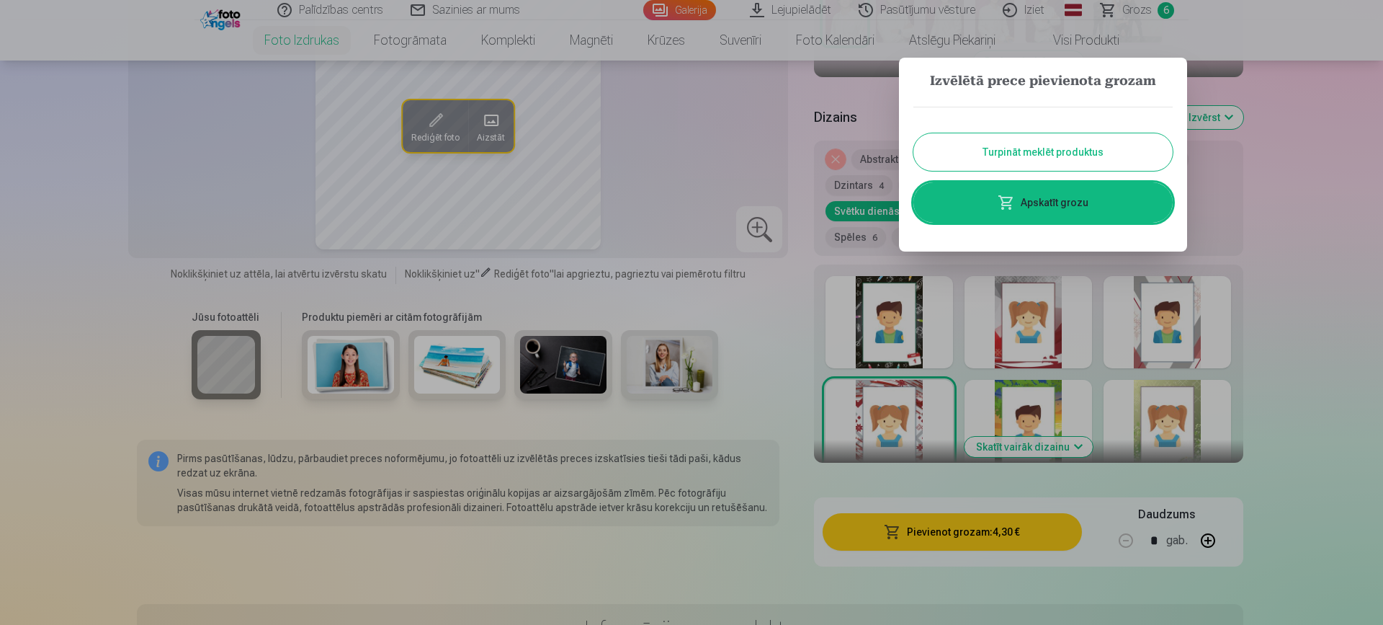
click at [1094, 205] on link "Apskatīt grozu" at bounding box center [1042, 202] width 259 height 40
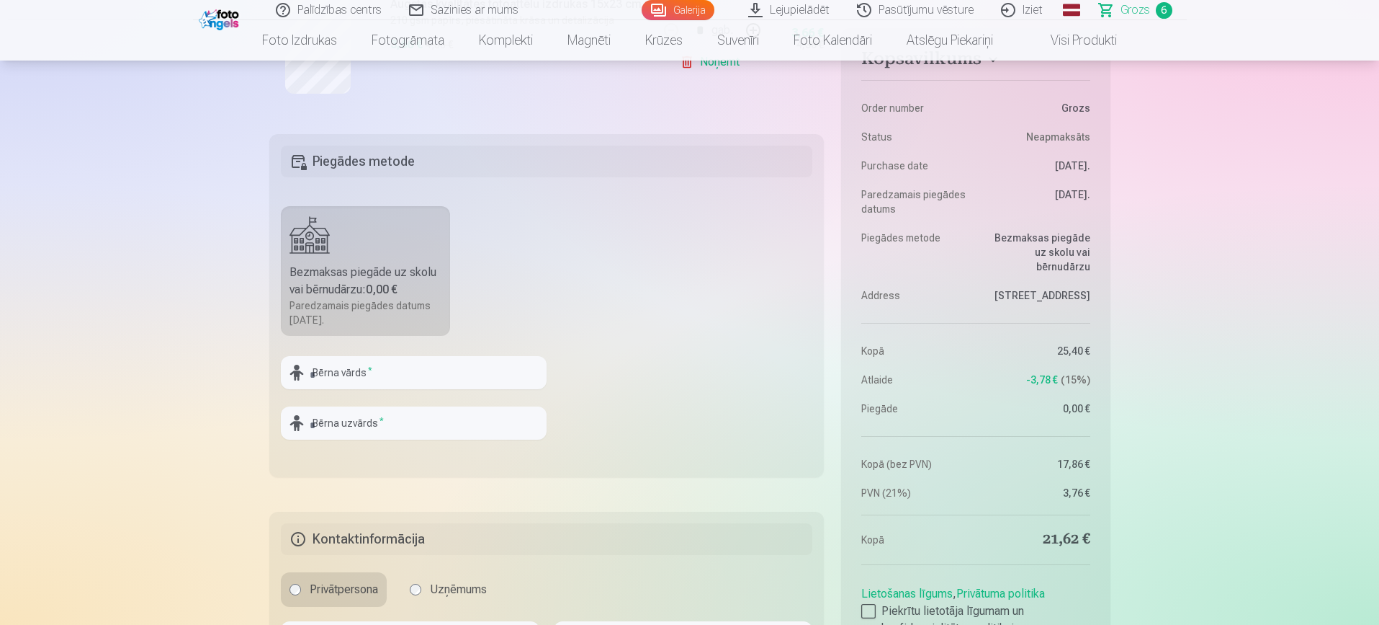
scroll to position [1174, 0]
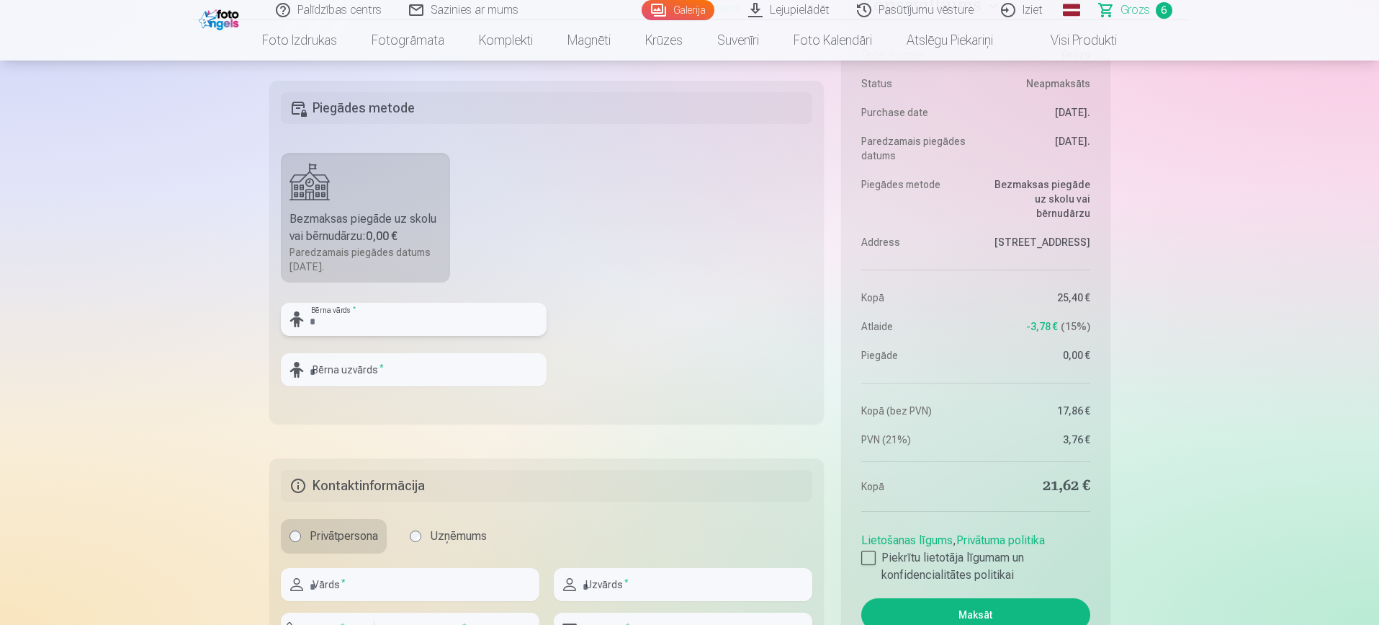
click at [504, 322] on input "text" at bounding box center [414, 319] width 266 height 33
type input "*"
type input "*******"
click at [383, 361] on input "text" at bounding box center [414, 369] width 266 height 33
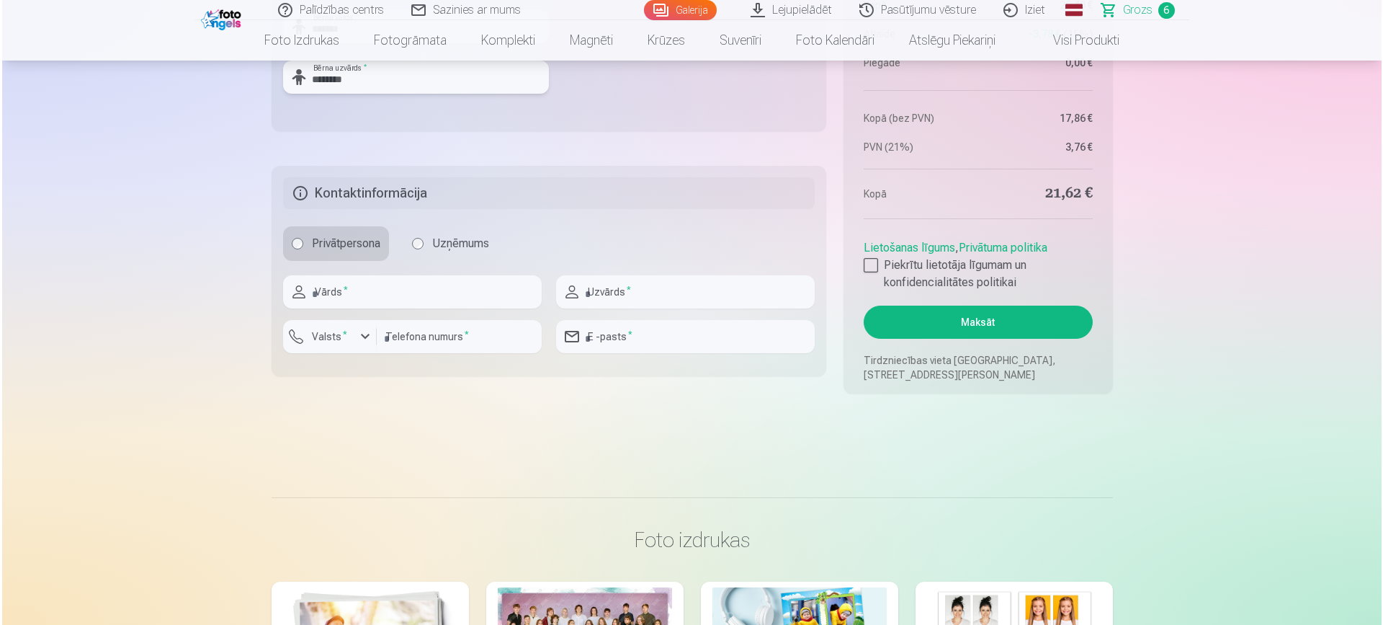
scroll to position [1359, 0]
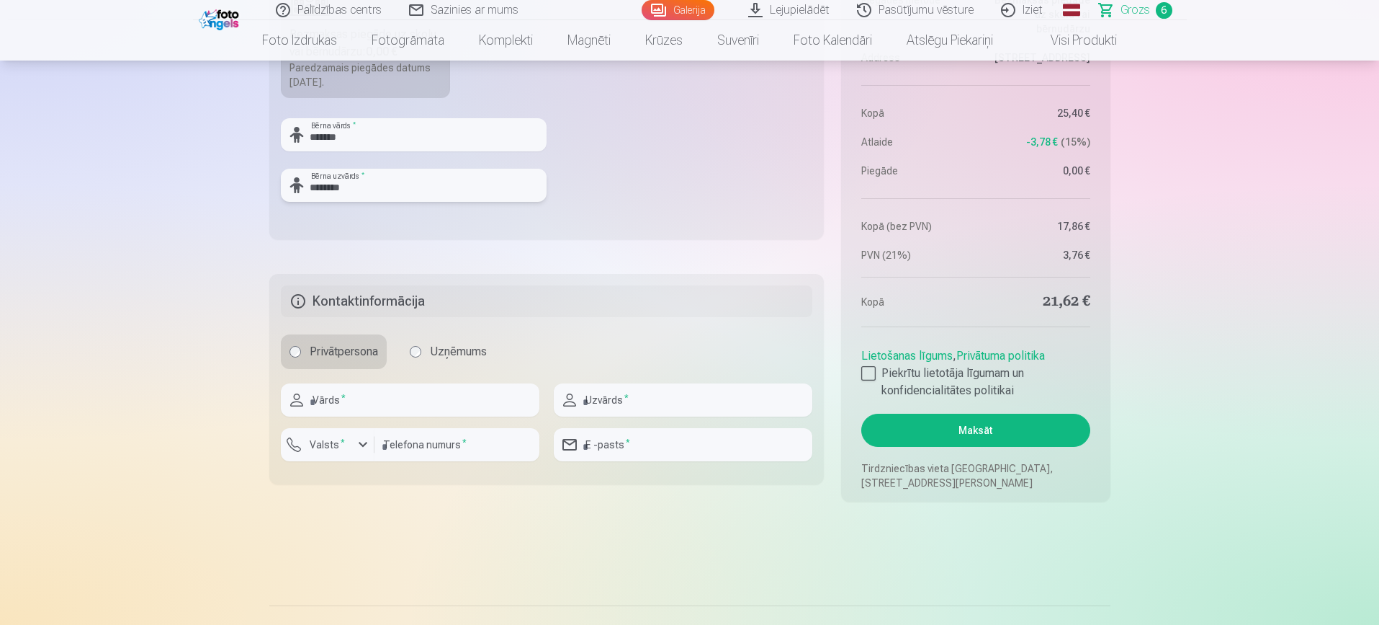
type input "********"
click at [465, 399] on input "text" at bounding box center [410, 399] width 259 height 33
type input "****"
click at [506, 444] on input "number" at bounding box center [457, 444] width 165 height 33
click at [357, 449] on div "button" at bounding box center [362, 444] width 17 height 17
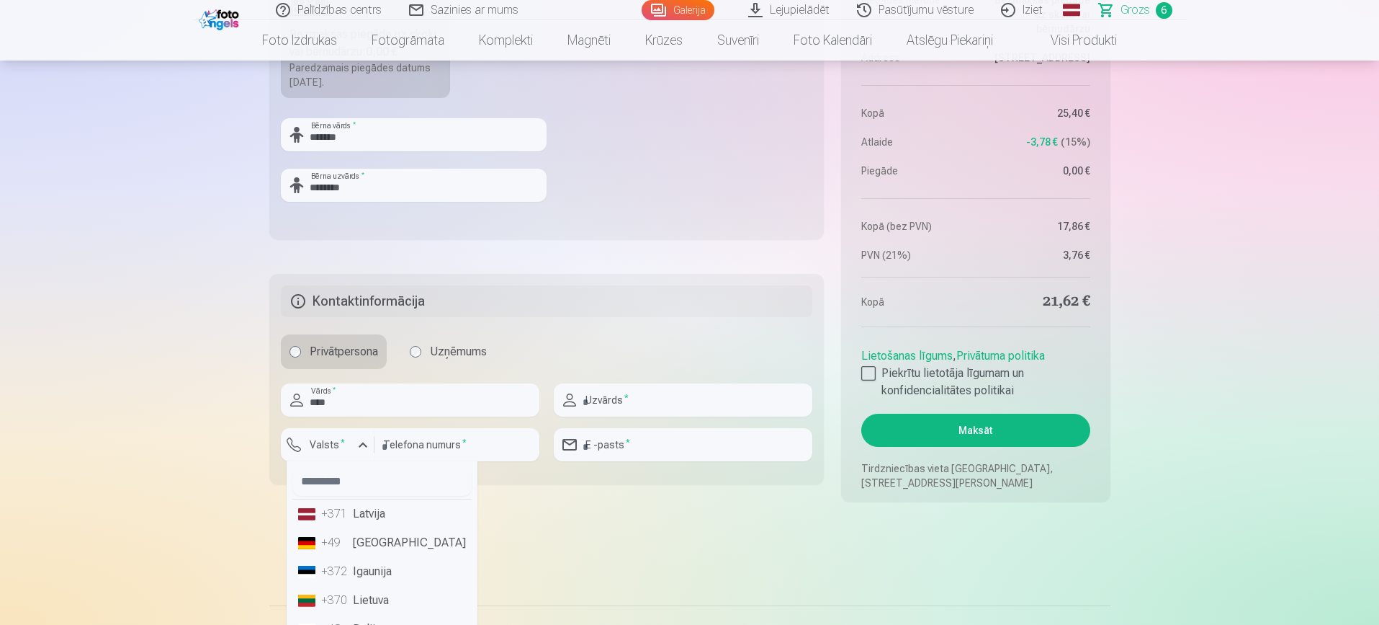
click at [336, 511] on div "+371" at bounding box center [335, 513] width 29 height 17
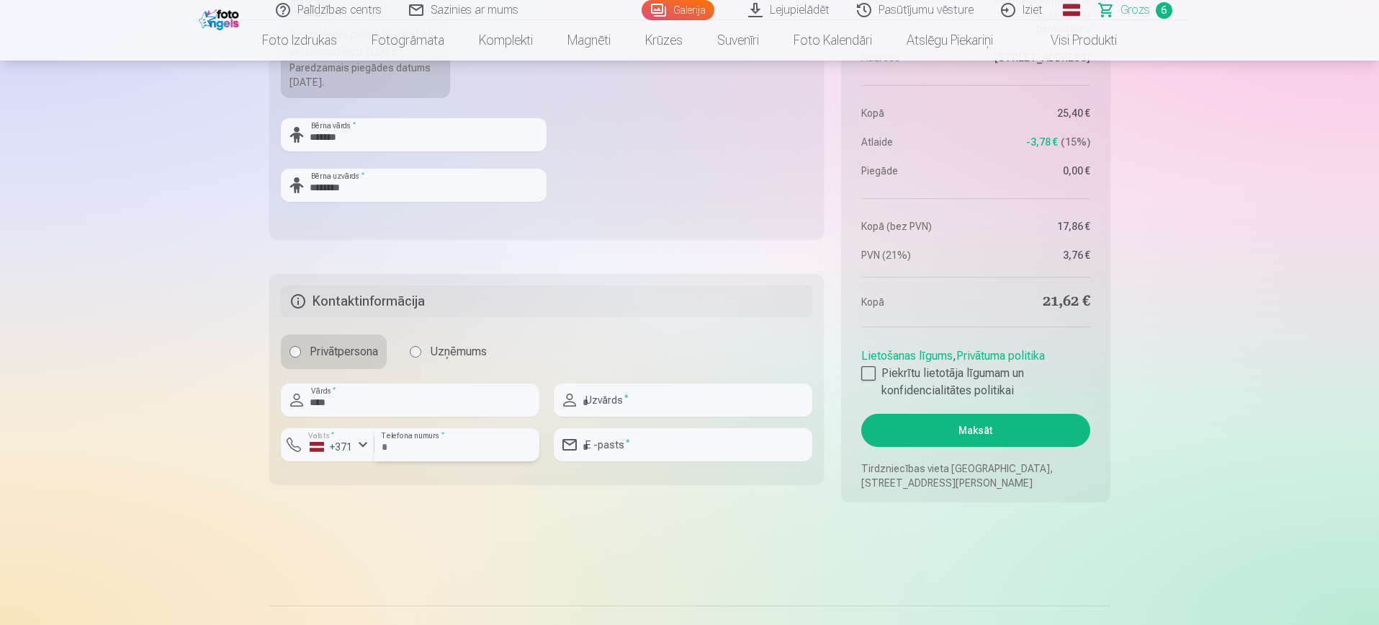
click at [419, 443] on input "number" at bounding box center [457, 444] width 165 height 33
type input "********"
type input "*******"
type input "**********"
click at [659, 398] on input "*******" at bounding box center [683, 399] width 259 height 33
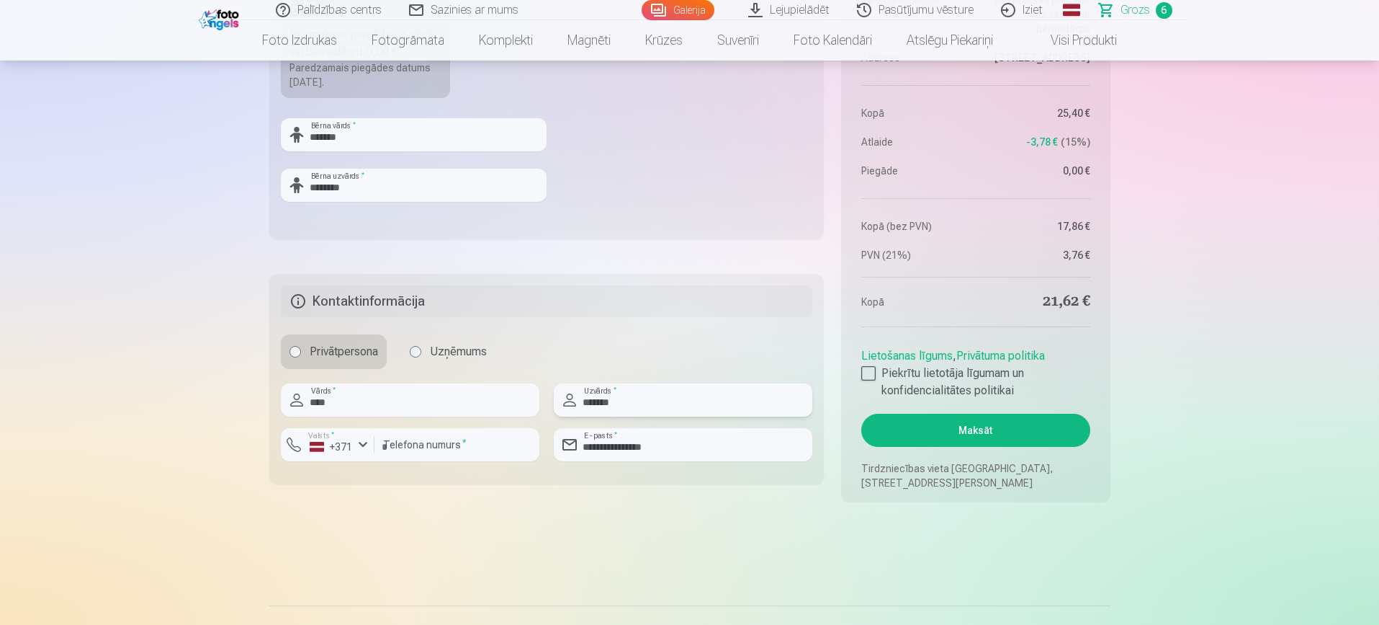
click at [659, 398] on input "*******" at bounding box center [683, 399] width 259 height 33
click at [690, 442] on input "**********" at bounding box center [683, 444] width 259 height 33
click at [867, 375] on div at bounding box center [869, 373] width 14 height 14
click at [1052, 432] on button "Maksāt" at bounding box center [976, 429] width 228 height 33
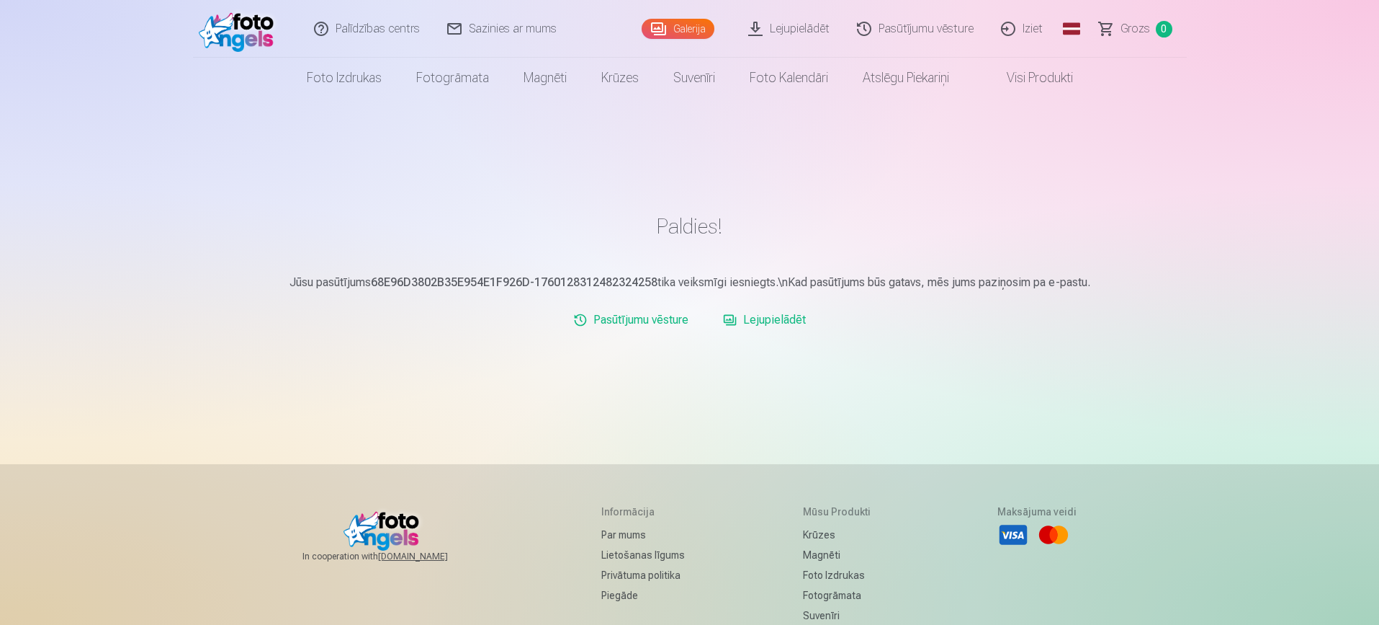
click at [940, 30] on link "Pasūtījumu vēsture" at bounding box center [916, 29] width 144 height 58
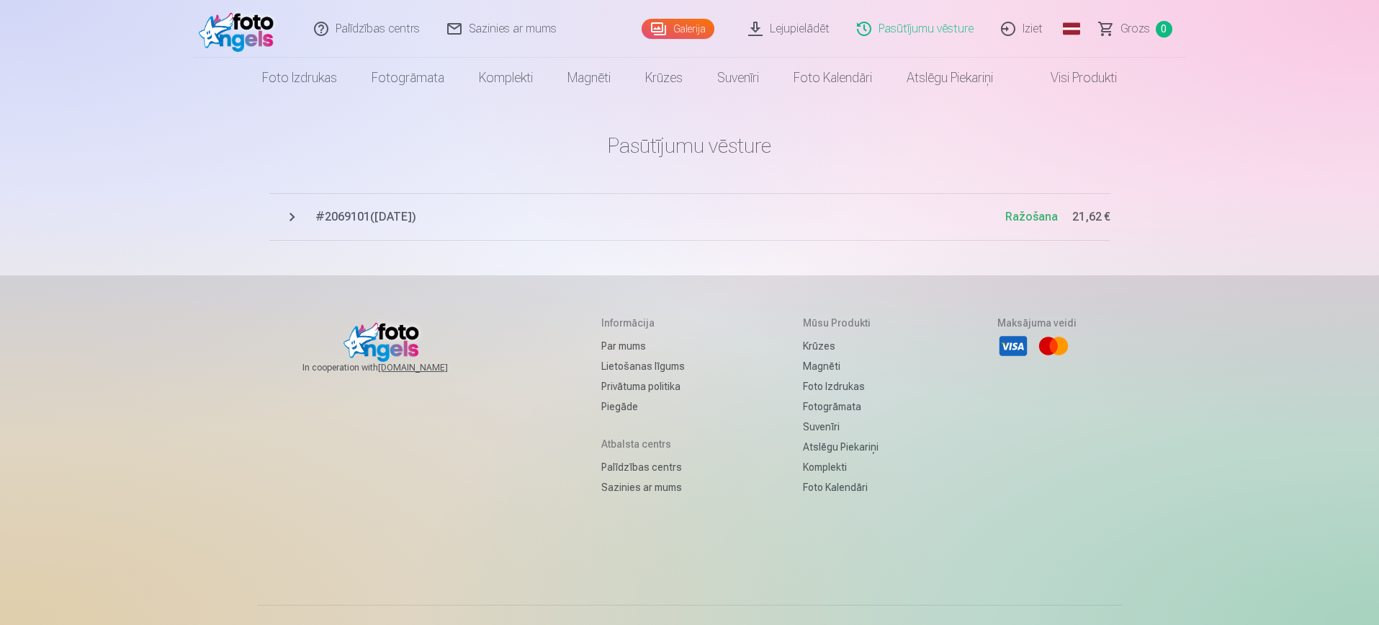
click at [1029, 32] on link "Iziet" at bounding box center [1022, 29] width 69 height 58
